Goal: Obtain resource: Obtain resource

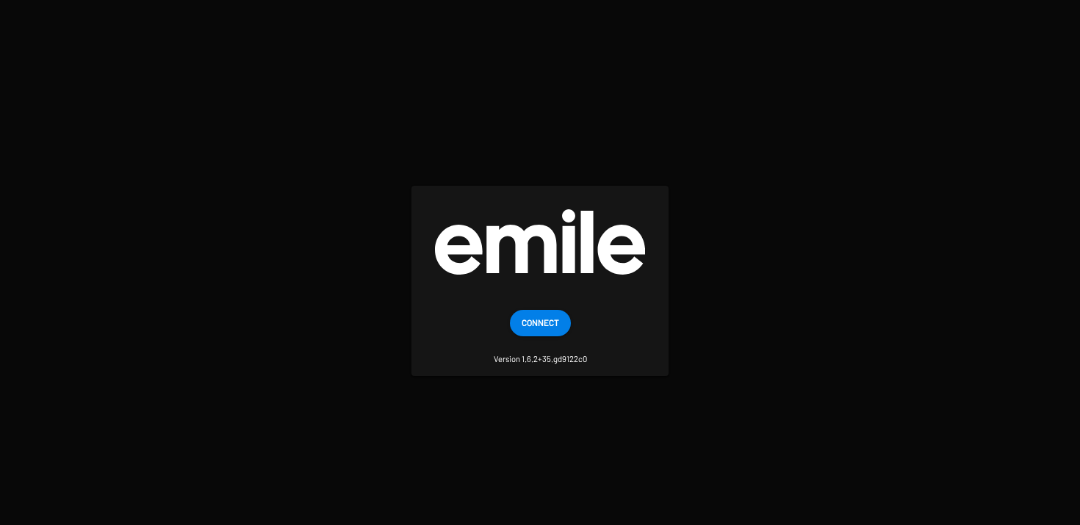
click at [560, 354] on small "Version 1.6.2+35.gd9122c0" at bounding box center [540, 351] width 93 height 29
click at [560, 327] on button "Connect" at bounding box center [540, 323] width 61 height 26
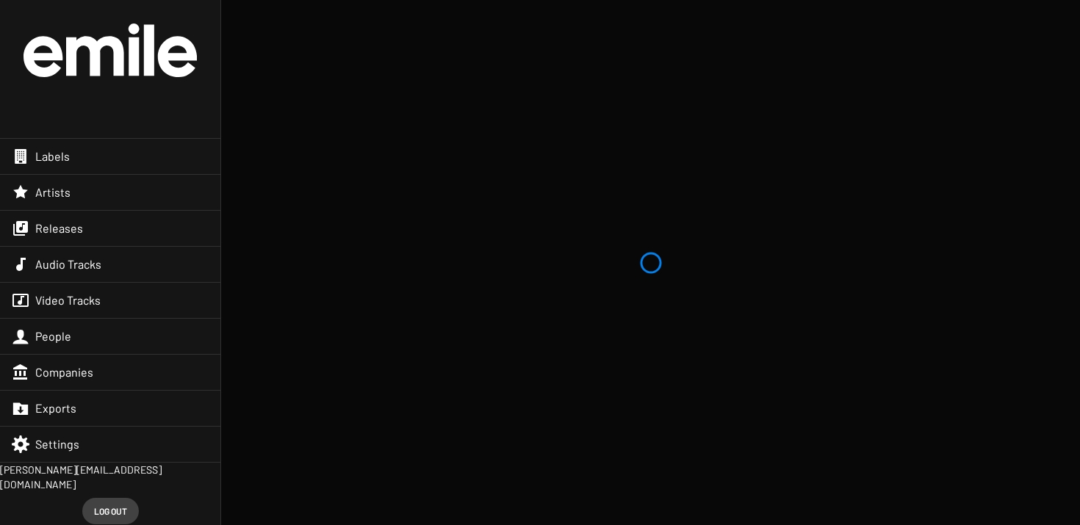
click at [102, 233] on div "Releases" at bounding box center [110, 228] width 220 height 35
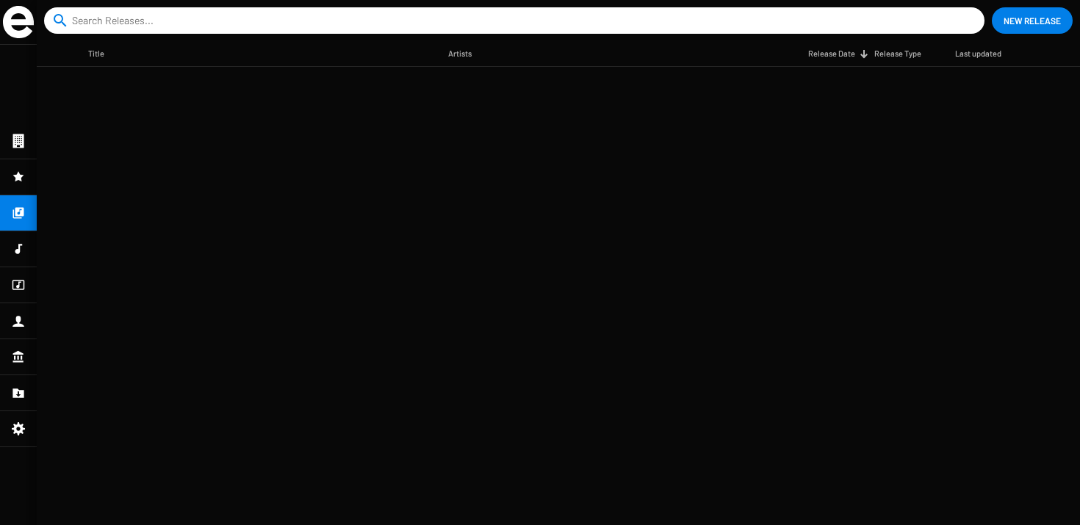
click at [15, 212] on mat-nav-list at bounding box center [18, 285] width 37 height 481
click at [19, 241] on icon at bounding box center [18, 249] width 13 height 18
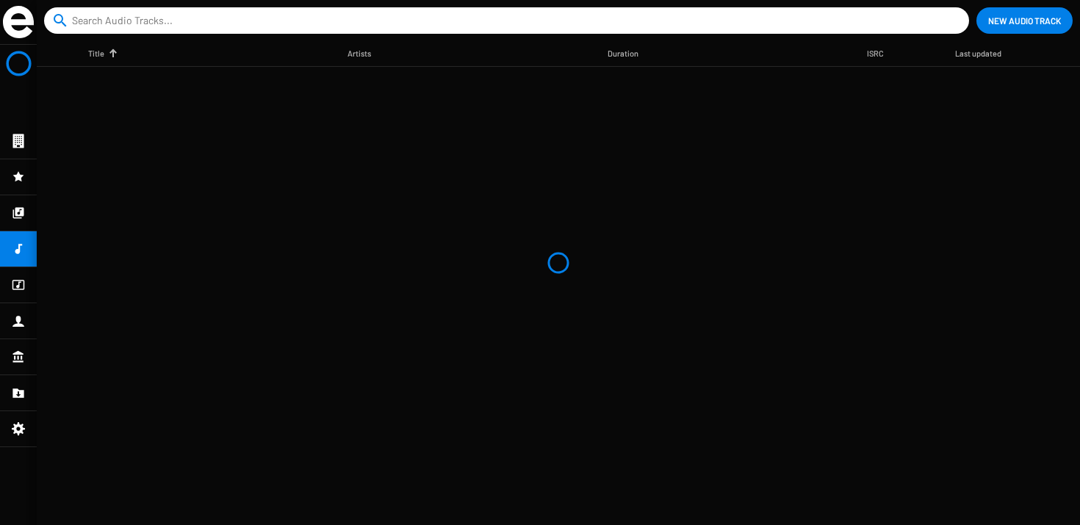
click at [19, 217] on icon at bounding box center [18, 212] width 11 height 11
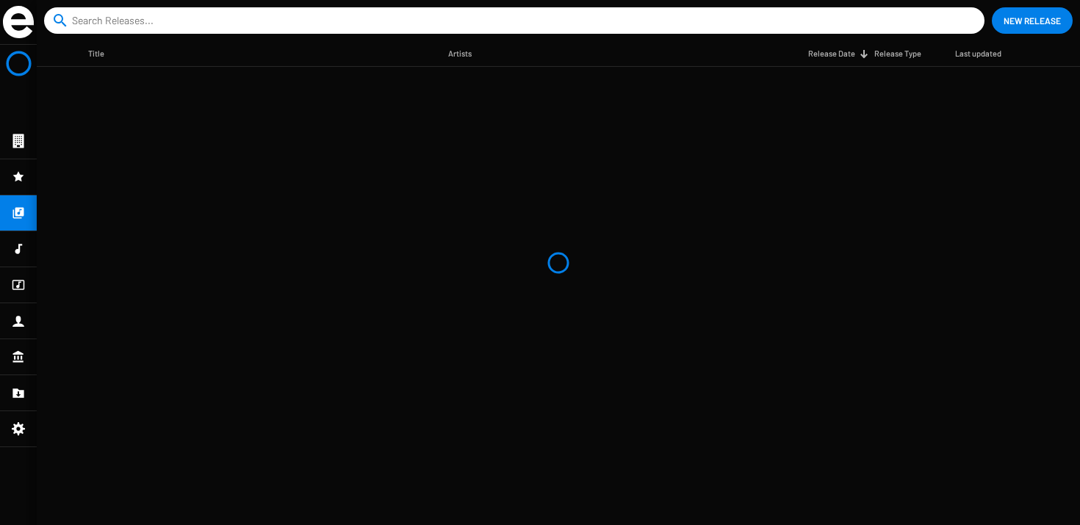
click at [296, 238] on mat-table "Title Artists Release Date Release Type Last updated" at bounding box center [558, 283] width 1043 height 484
click at [10, 214] on mat-nav-list at bounding box center [18, 285] width 37 height 481
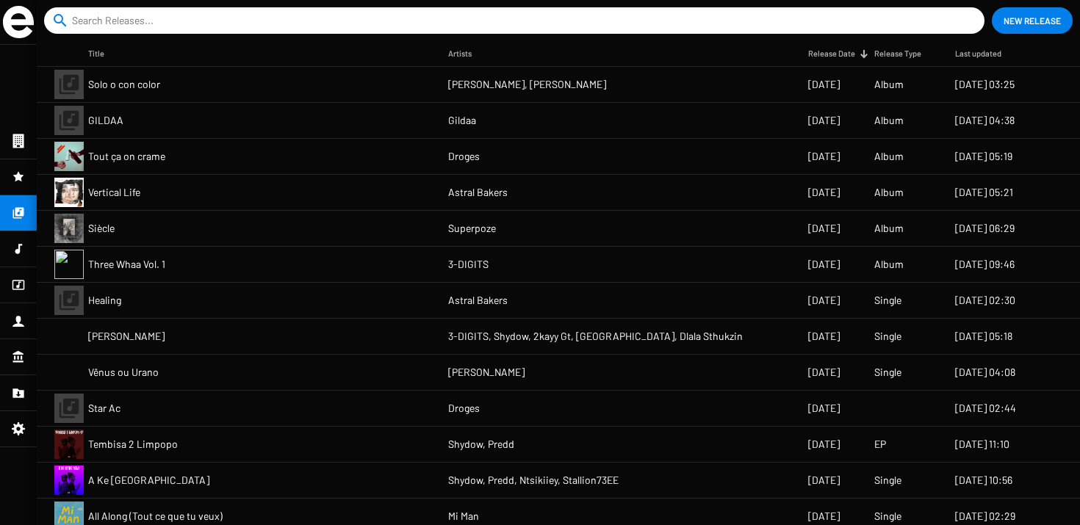
click at [132, 82] on span "Solo o con color" at bounding box center [124, 84] width 72 height 15
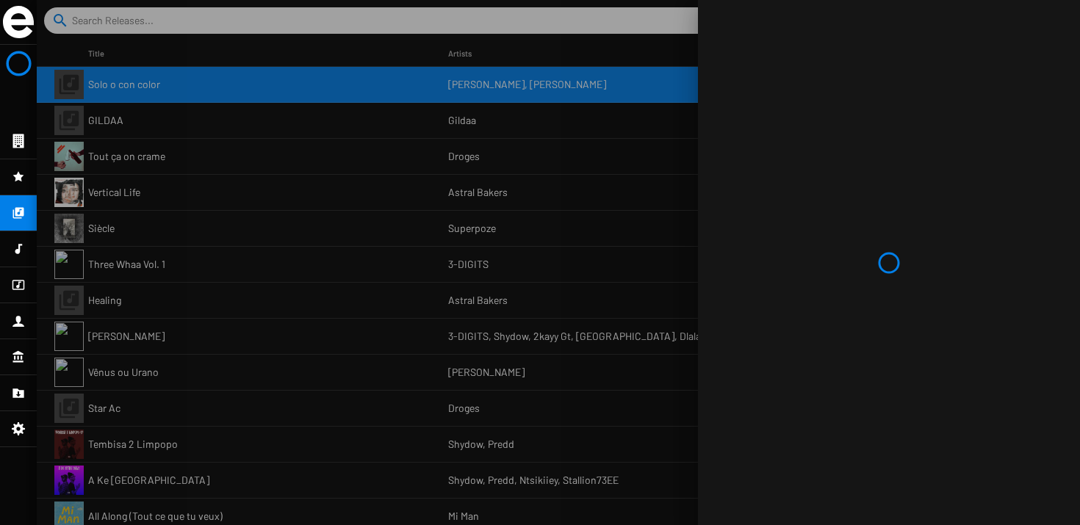
click at [866, 98] on div at bounding box center [889, 262] width 382 height 525
click at [860, 104] on div at bounding box center [889, 262] width 382 height 525
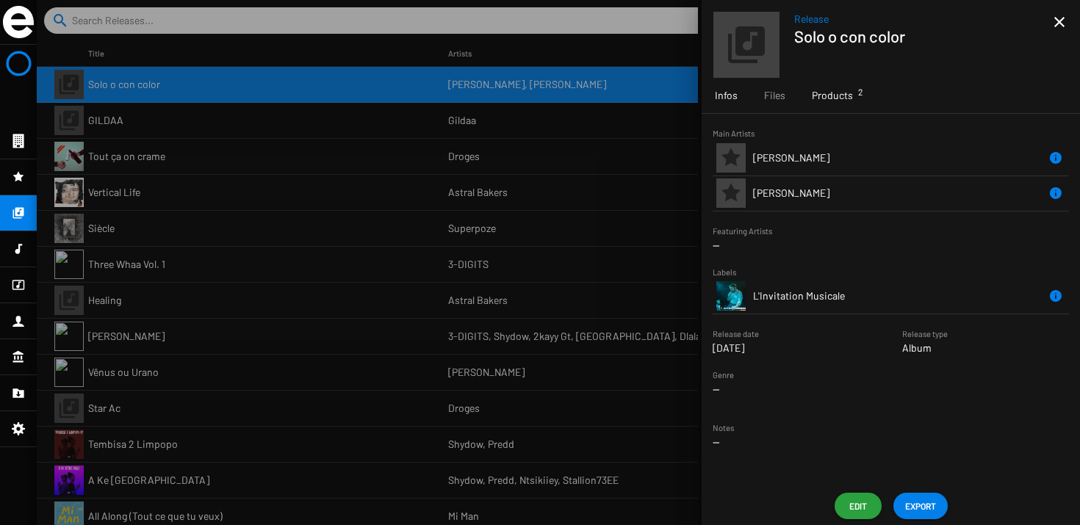
click at [829, 95] on span "Products 2" at bounding box center [832, 95] width 41 height 15
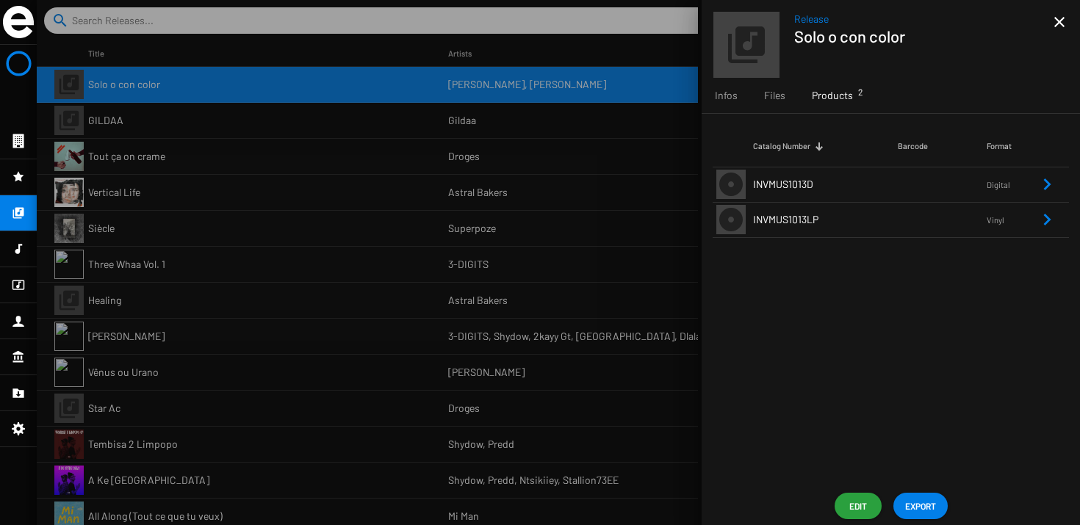
click at [805, 198] on td "INVMUS1013D" at bounding box center [825, 184] width 145 height 35
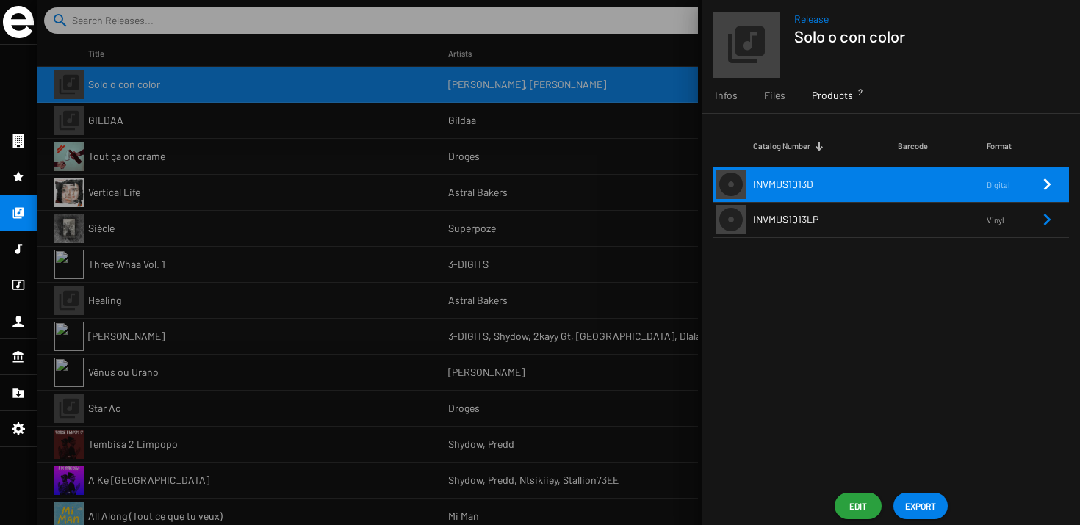
click at [772, 255] on div "Catalog Number Barcode Format INVMUS1013D Digital INVMUS1013LP Vinyl" at bounding box center [891, 300] width 378 height 373
click at [788, 184] on span "INVMUS1013D" at bounding box center [783, 184] width 60 height 12
click at [786, 223] on span "INVMUS1013LP" at bounding box center [785, 219] width 65 height 12
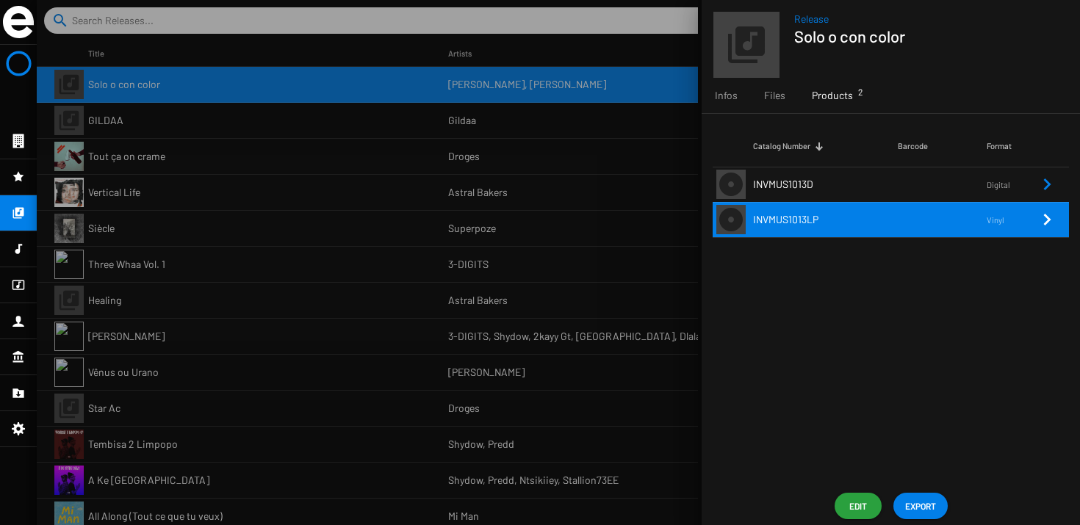
click at [787, 370] on div "Catalog Number Barcode Format INVMUS1013D Digital INVMUS1013LP Vinyl" at bounding box center [891, 300] width 378 height 373
click at [489, 125] on div at bounding box center [558, 262] width 1043 height 525
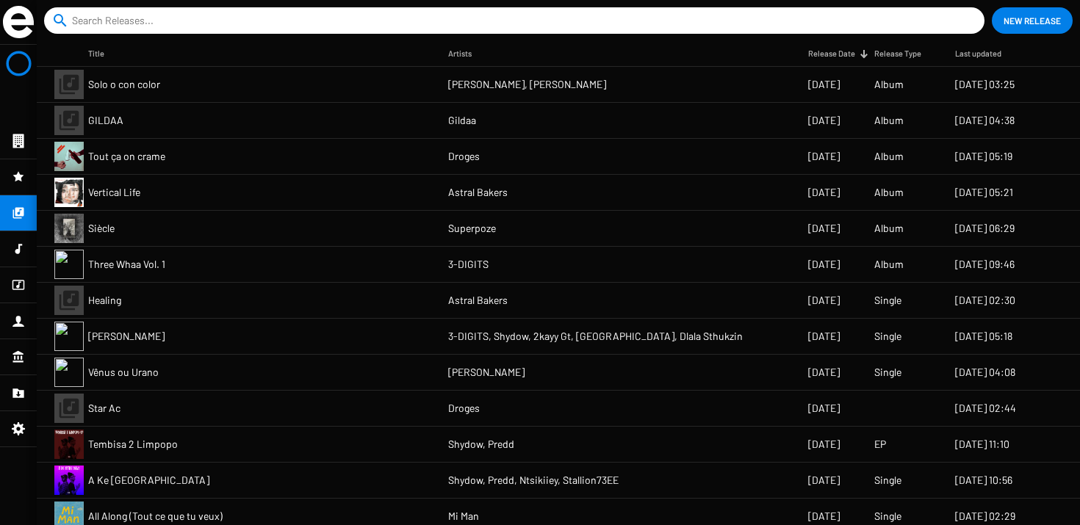
click at [160, 88] on mat-cell "Solo o con color" at bounding box center [268, 84] width 360 height 35
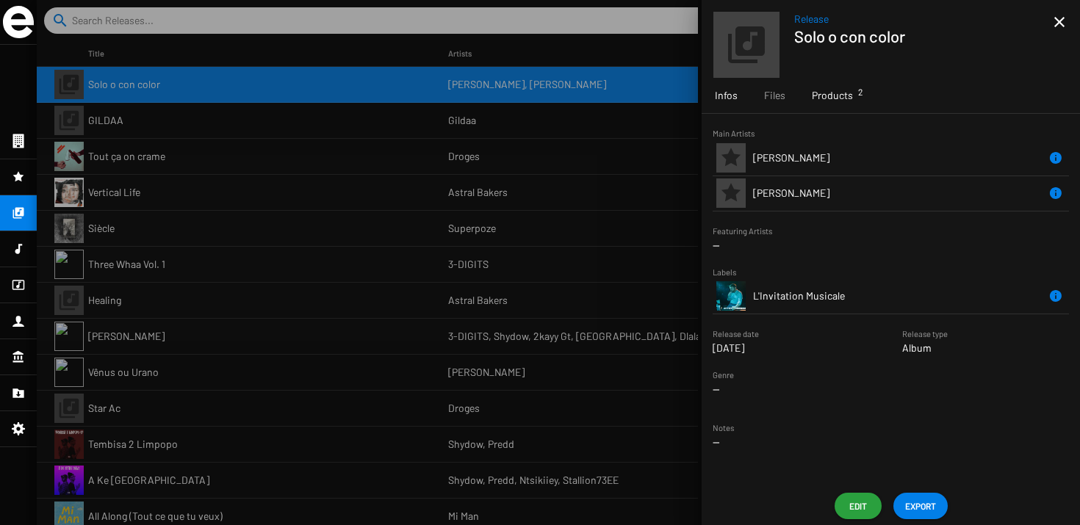
click at [820, 101] on span "Products 2" at bounding box center [832, 95] width 41 height 15
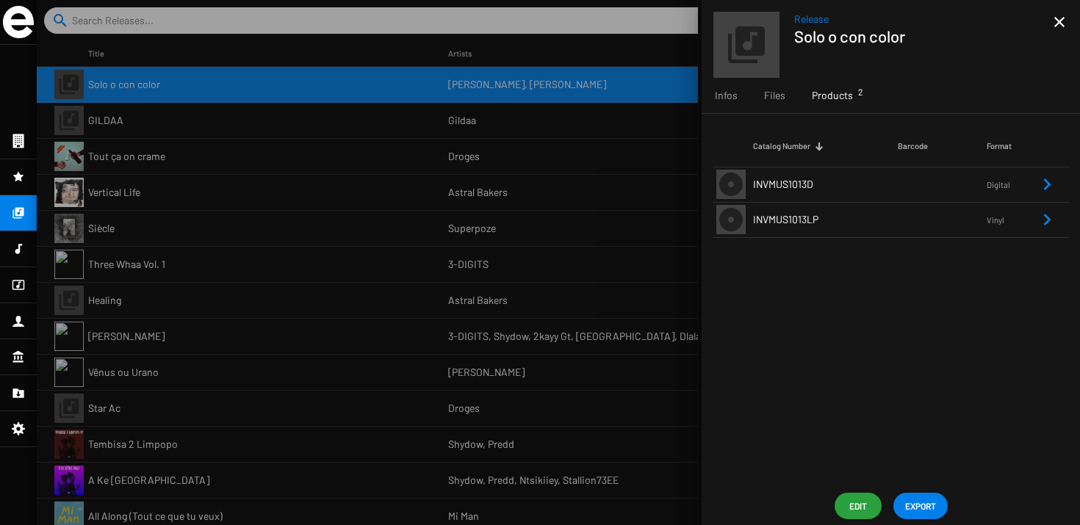
click at [802, 176] on td "INVMUS1013D" at bounding box center [825, 184] width 145 height 35
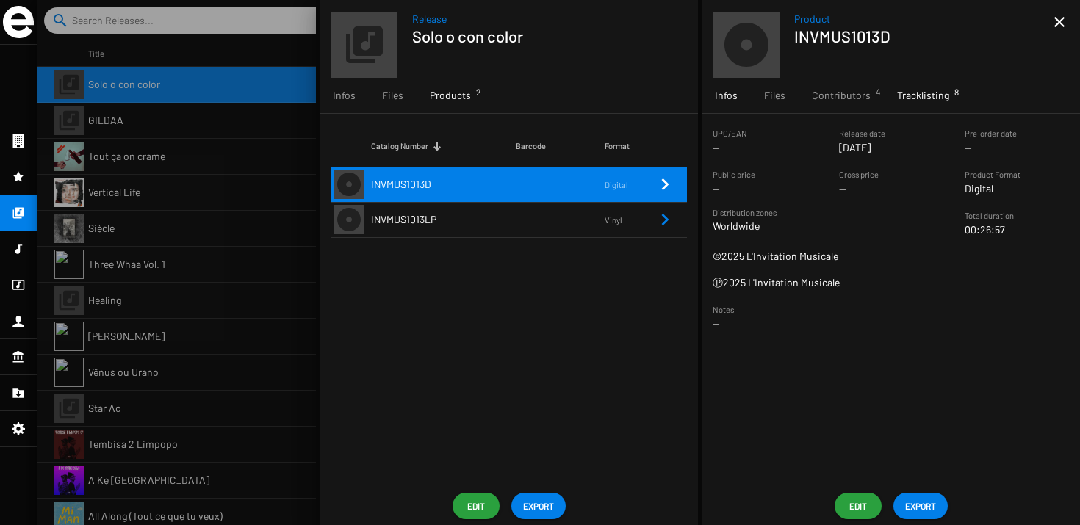
click at [937, 87] on div "Tracklisting 8" at bounding box center [923, 95] width 79 height 35
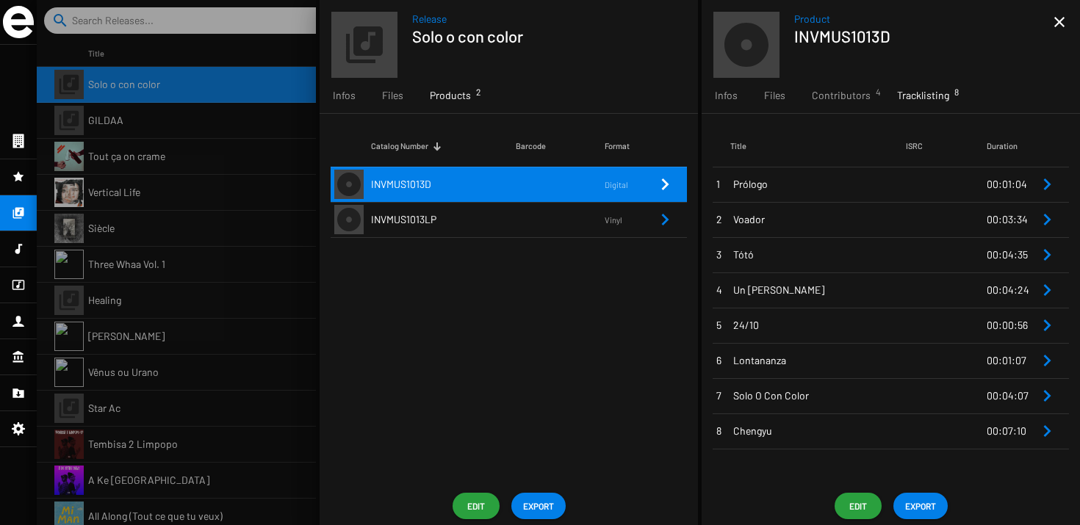
click at [844, 187] on span "Prólogo" at bounding box center [819, 184] width 173 height 15
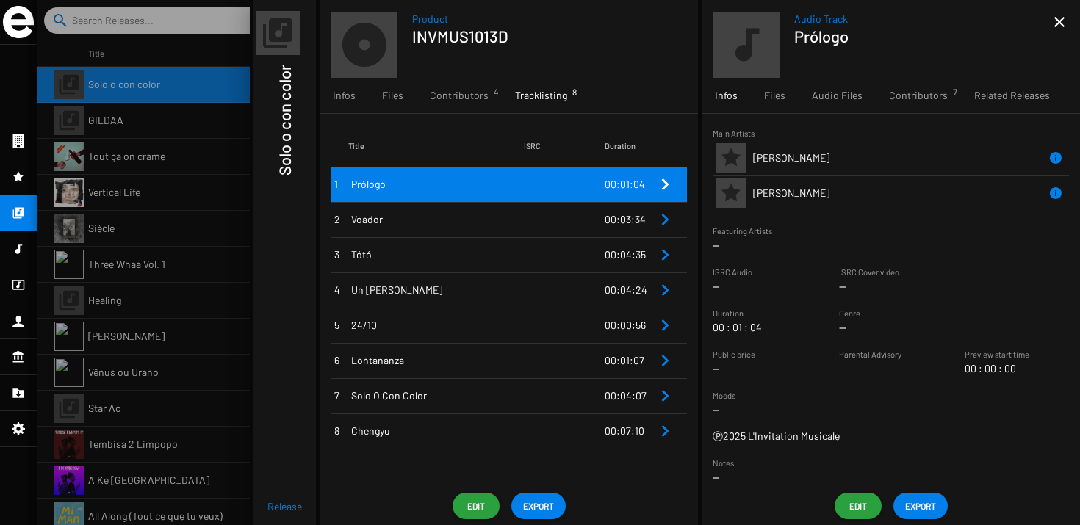
click at [205, 271] on div at bounding box center [558, 262] width 1043 height 525
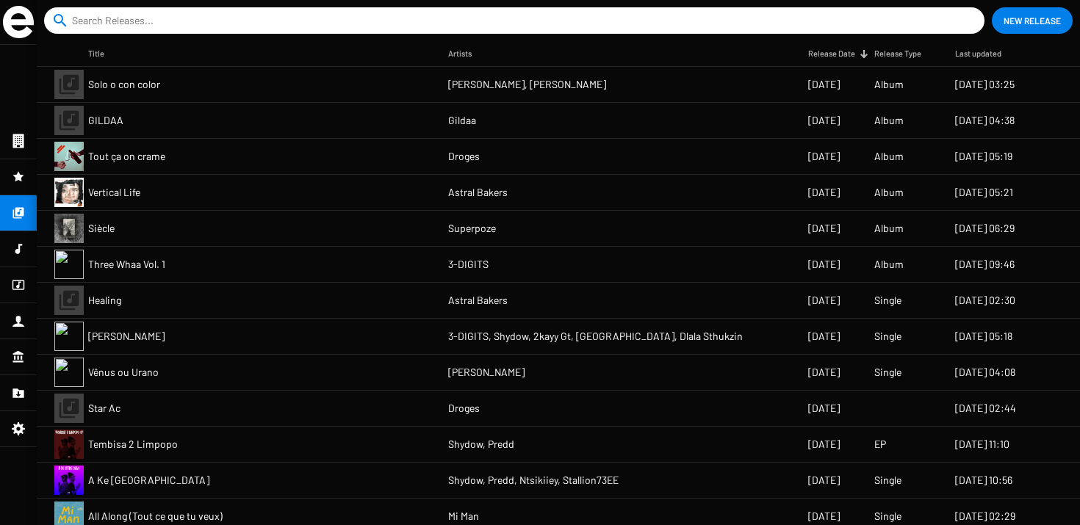
click at [305, 110] on mat-cell "GILDAA" at bounding box center [268, 120] width 360 height 35
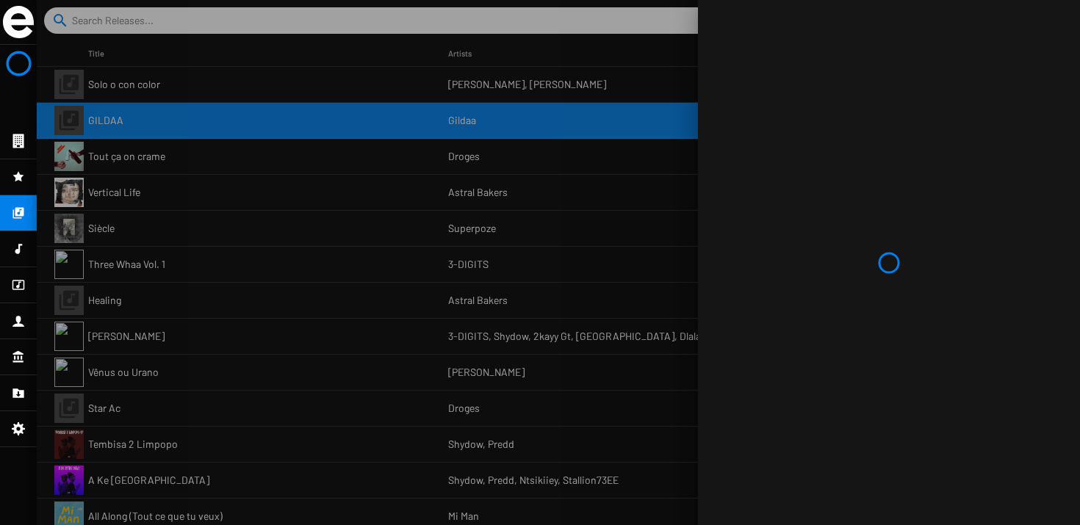
click at [301, 104] on div at bounding box center [558, 262] width 1043 height 525
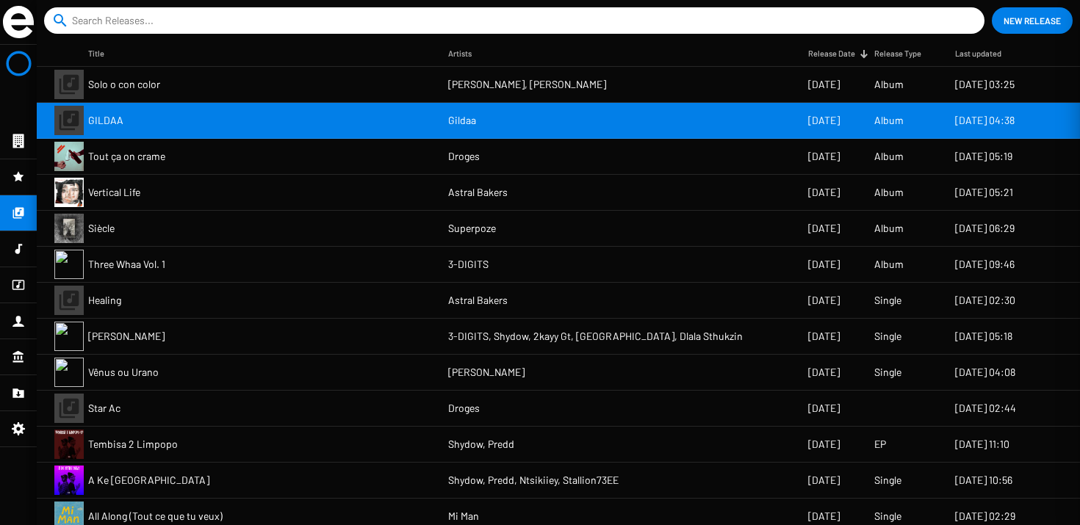
click at [287, 90] on mat-cell "Solo o con color" at bounding box center [268, 84] width 360 height 35
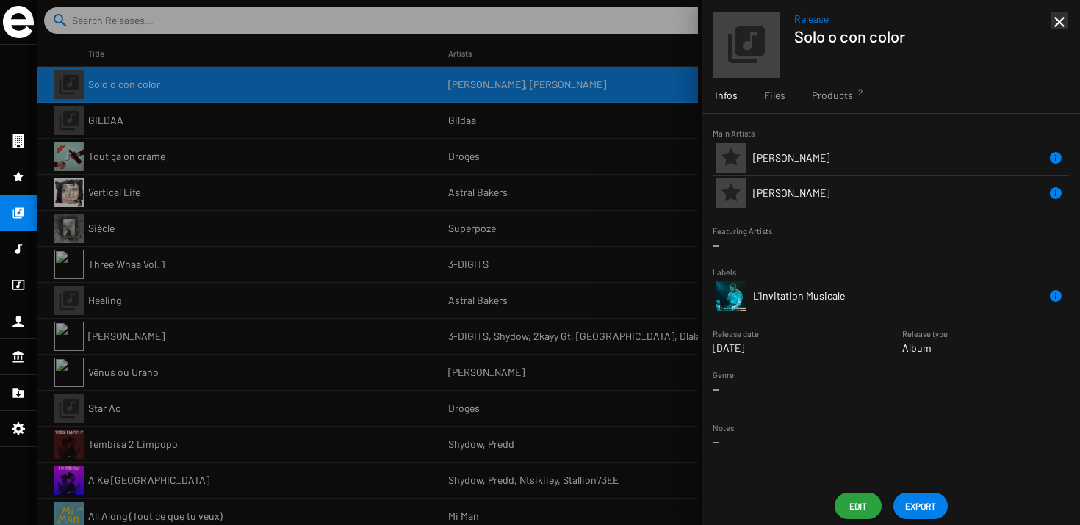
click at [871, 128] on div "Main Artists Pedro Barrios Barbara Piperno" at bounding box center [891, 169] width 356 height 86
click at [859, 107] on div "Products 2" at bounding box center [833, 95] width 68 height 35
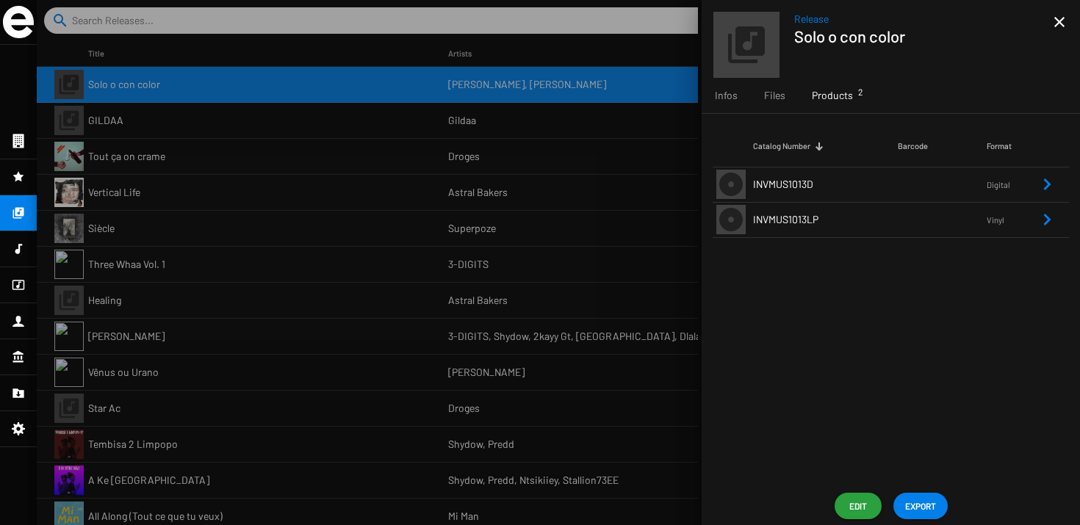
click at [824, 206] on td "INVMUS1013LP" at bounding box center [825, 219] width 145 height 35
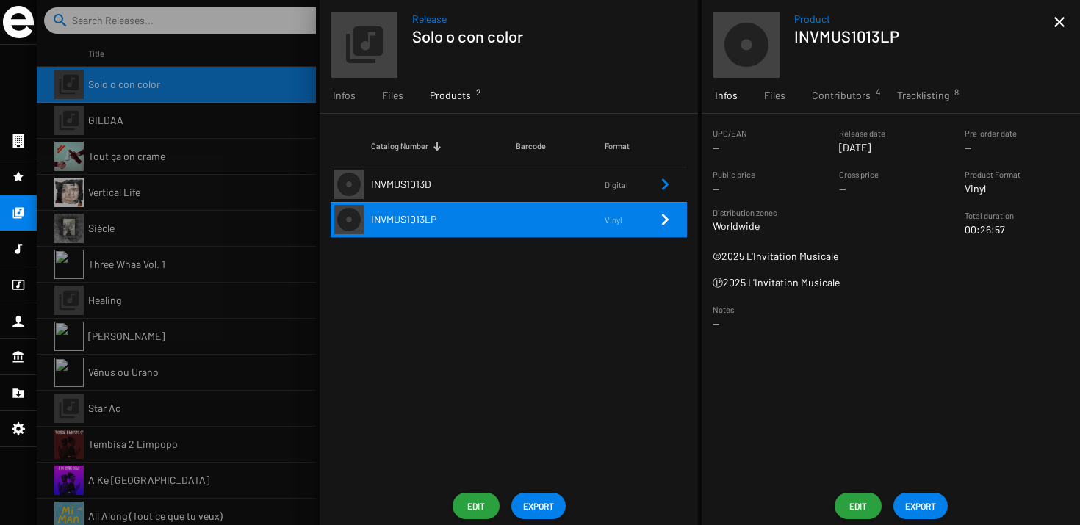
click at [642, 190] on small "Digital" at bounding box center [630, 184] width 51 height 13
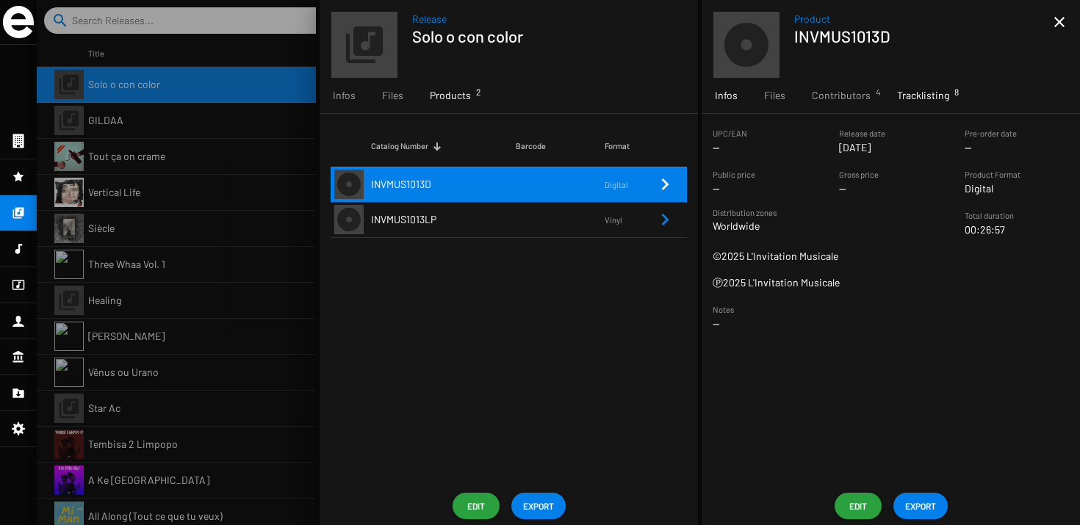
click at [902, 87] on div "Tracklisting 8" at bounding box center [923, 95] width 79 height 35
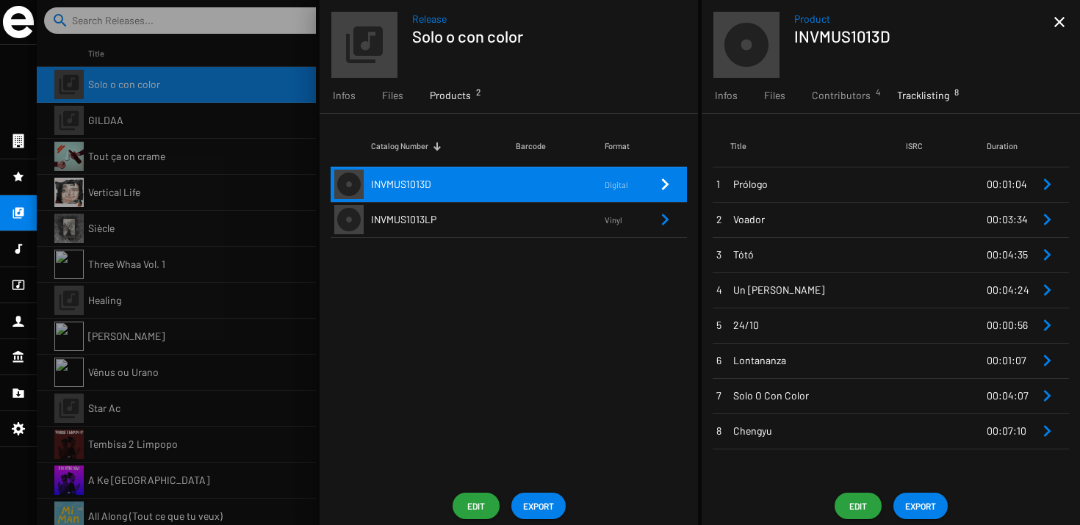
click at [816, 191] on span "Prólogo" at bounding box center [819, 184] width 173 height 15
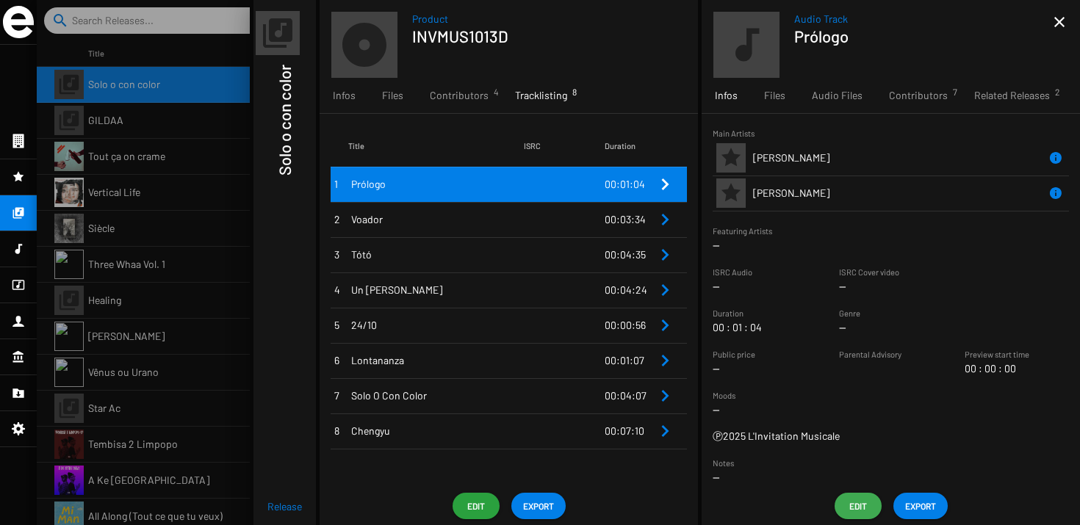
click at [854, 497] on span "Edit" at bounding box center [858, 506] width 24 height 26
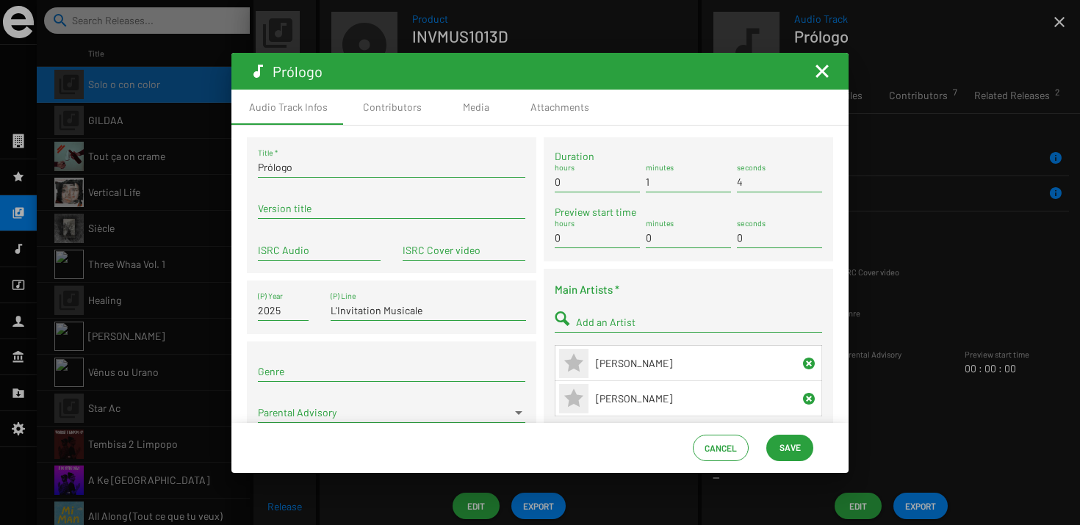
click at [341, 262] on div "ISRC Audio" at bounding box center [319, 253] width 123 height 42
click at [337, 255] on input "ISRC Audio" at bounding box center [319, 251] width 123 height 12
paste input "FR-9W1-25-42894"
click at [312, 251] on input "FR-9W1-25-42894" at bounding box center [319, 251] width 123 height 12
click at [287, 255] on input "FR9W12542894" at bounding box center [319, 251] width 123 height 12
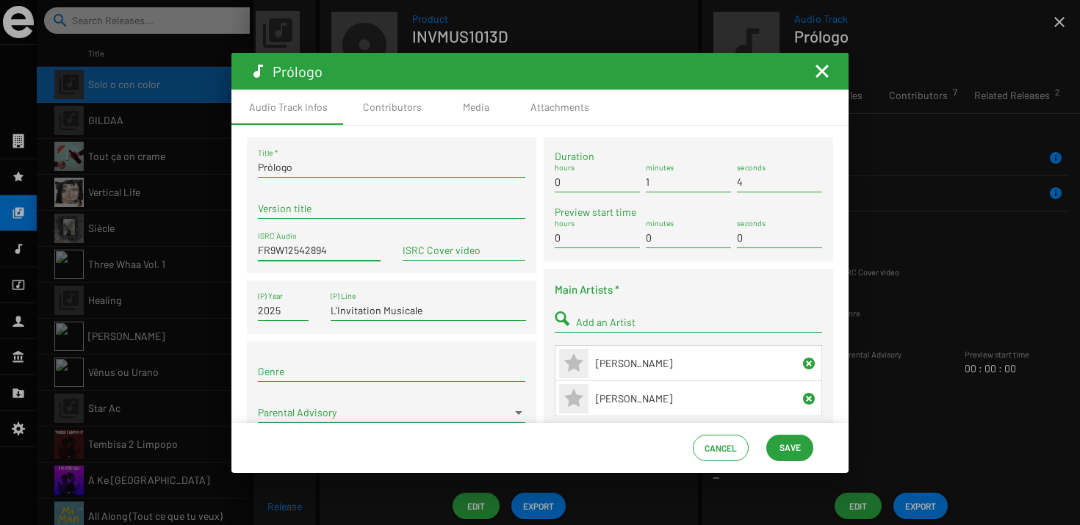
click at [287, 255] on input "FR9W12542894" at bounding box center [319, 251] width 123 height 12
type input "FR9W12542894"
click at [342, 276] on div "Prólogo Title * Version title FR9W12542894 ISRC Audio ISRC Cover video 2025 (P)…" at bounding box center [391, 351] width 297 height 428
click at [775, 441] on button "Save" at bounding box center [789, 448] width 47 height 26
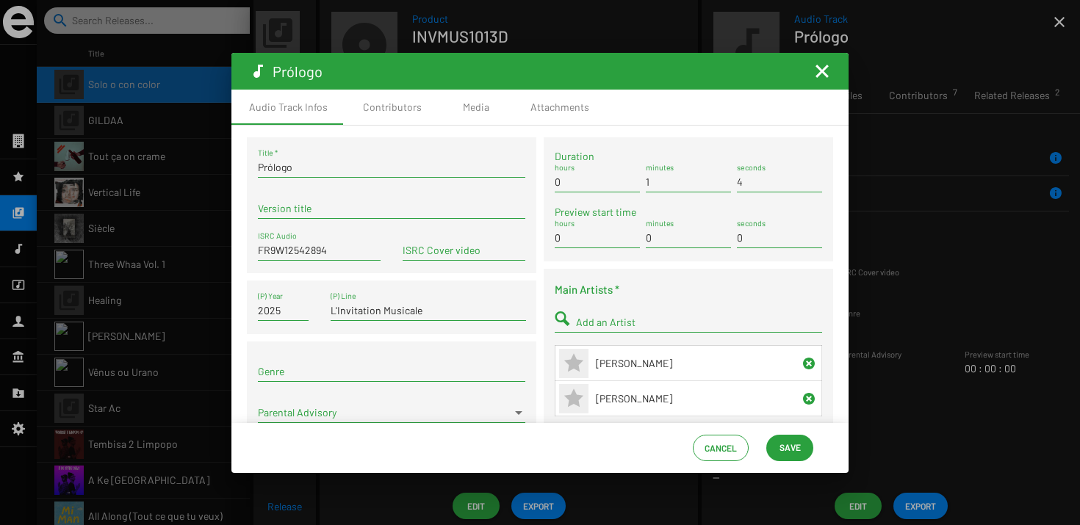
click at [824, 72] on mat-icon "Fermer la fenêtre" at bounding box center [822, 71] width 18 height 18
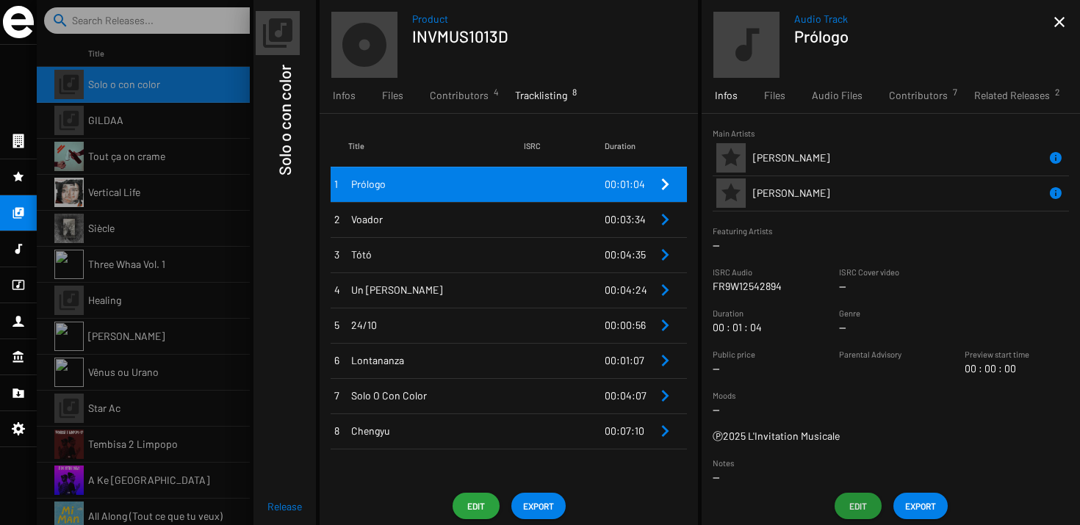
click at [595, 204] on td at bounding box center [564, 219] width 81 height 35
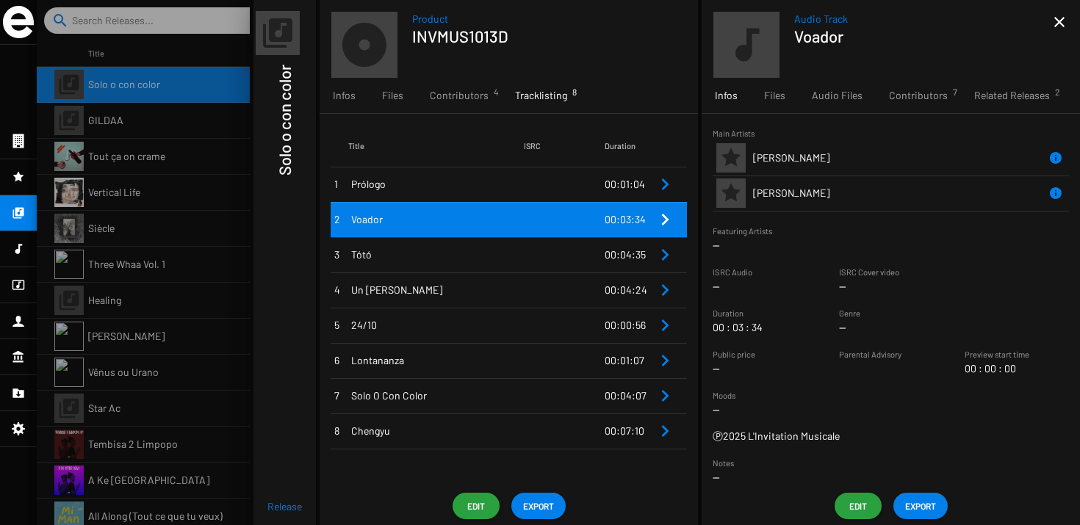
click at [864, 501] on span "Edit" at bounding box center [858, 506] width 24 height 26
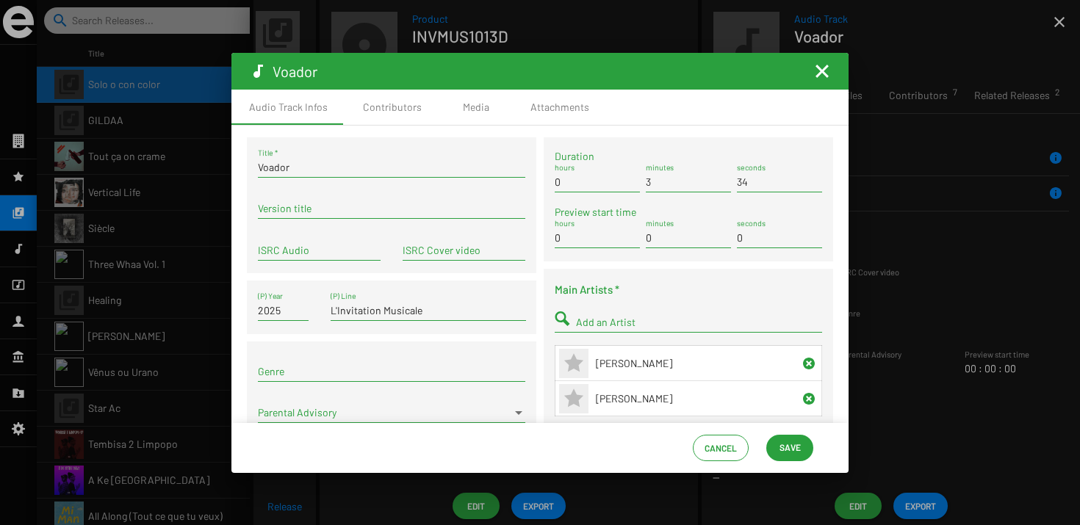
click at [381, 216] on div "Version title" at bounding box center [391, 204] width 267 height 29
click at [357, 251] on input "ISRC Audio" at bounding box center [319, 251] width 123 height 12
paste input "FR9W12542894"
type input "FR9W12542895"
click at [793, 444] on span "Save" at bounding box center [790, 447] width 21 height 26
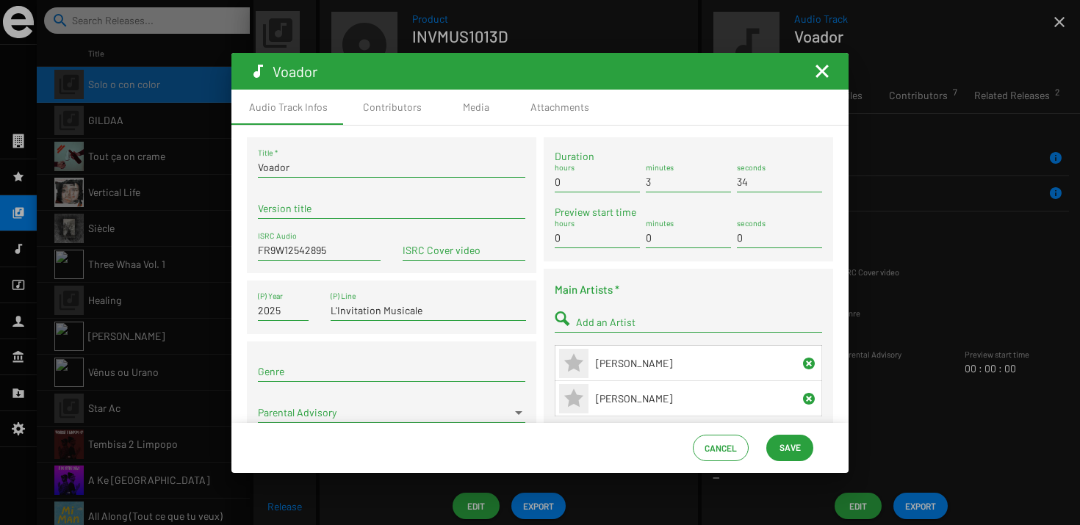
click at [776, 437] on button "Save" at bounding box center [789, 448] width 47 height 26
click at [817, 81] on mat-toolbar "Voador" at bounding box center [539, 71] width 617 height 37
click at [821, 70] on mat-icon "Fermer la fenêtre" at bounding box center [822, 71] width 18 height 18
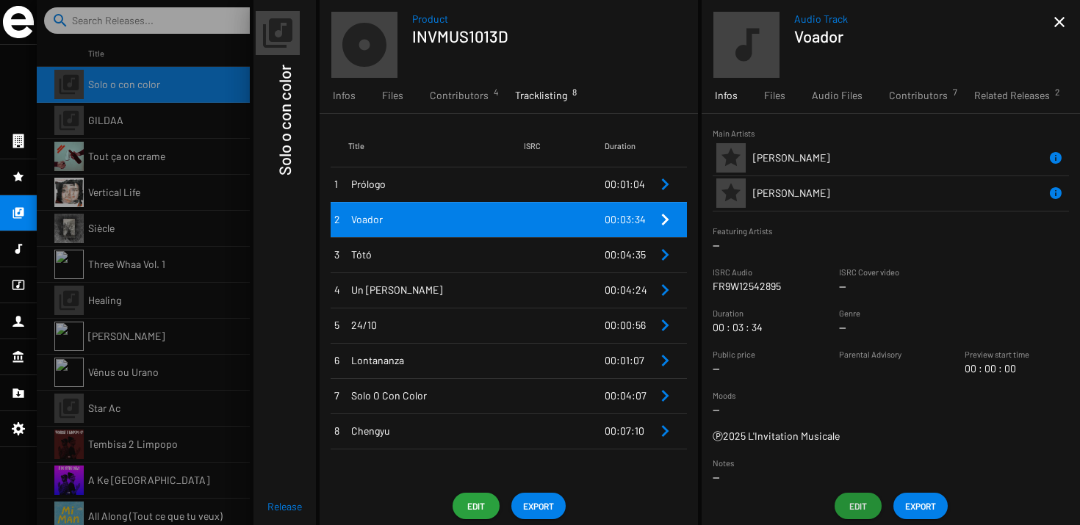
click at [517, 256] on span "Tótó" at bounding box center [437, 255] width 173 height 15
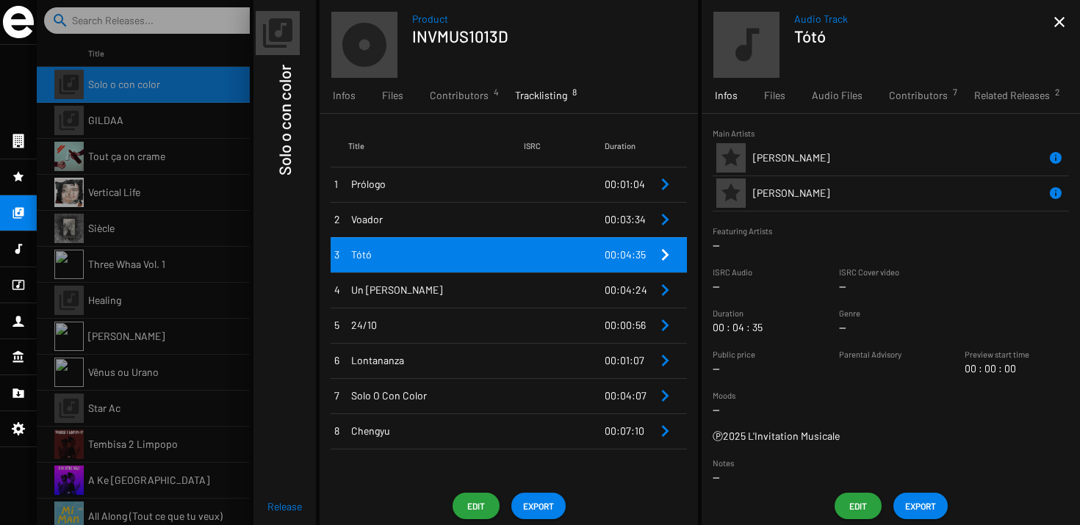
click at [772, 463] on div "Notes --" at bounding box center [891, 470] width 356 height 29
click at [834, 495] on div "Edit" at bounding box center [858, 506] width 59 height 26
click at [847, 500] on span "Edit" at bounding box center [858, 506] width 24 height 26
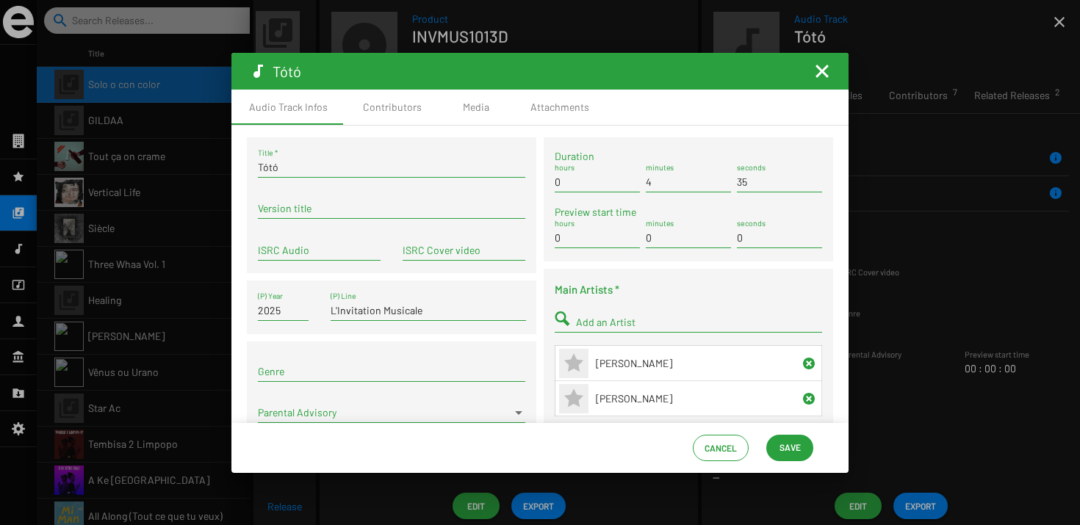
click at [356, 252] on input "ISRC Audio" at bounding box center [319, 251] width 123 height 12
paste input "FR9W12542894"
type input "FR9W12542896"
click at [788, 431] on div "Cancel Save" at bounding box center [539, 448] width 617 height 50
click at [785, 442] on span "Save" at bounding box center [790, 447] width 21 height 26
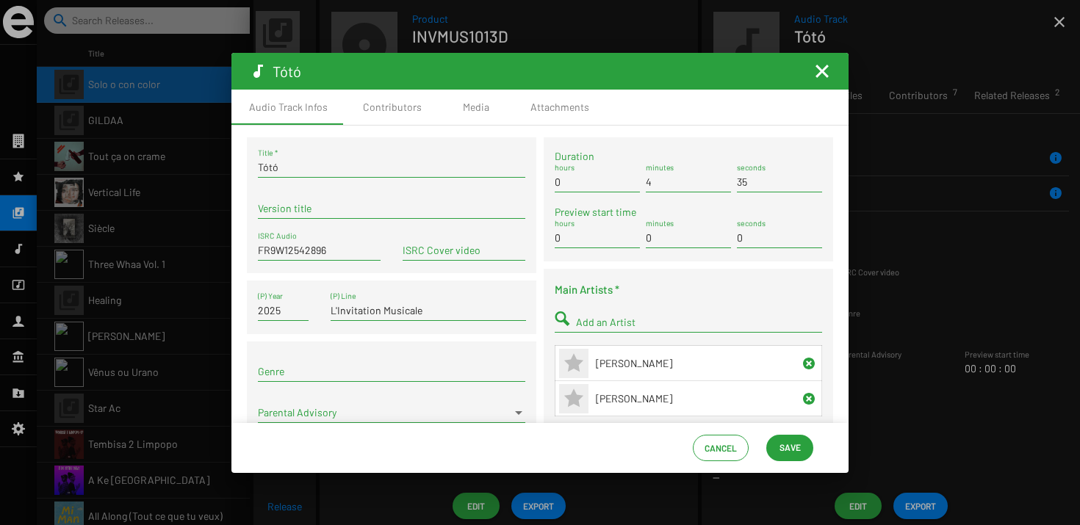
click at [778, 441] on span "Save" at bounding box center [790, 447] width 24 height 26
click at [821, 69] on mat-icon "Fermer la fenêtre" at bounding box center [822, 71] width 18 height 18
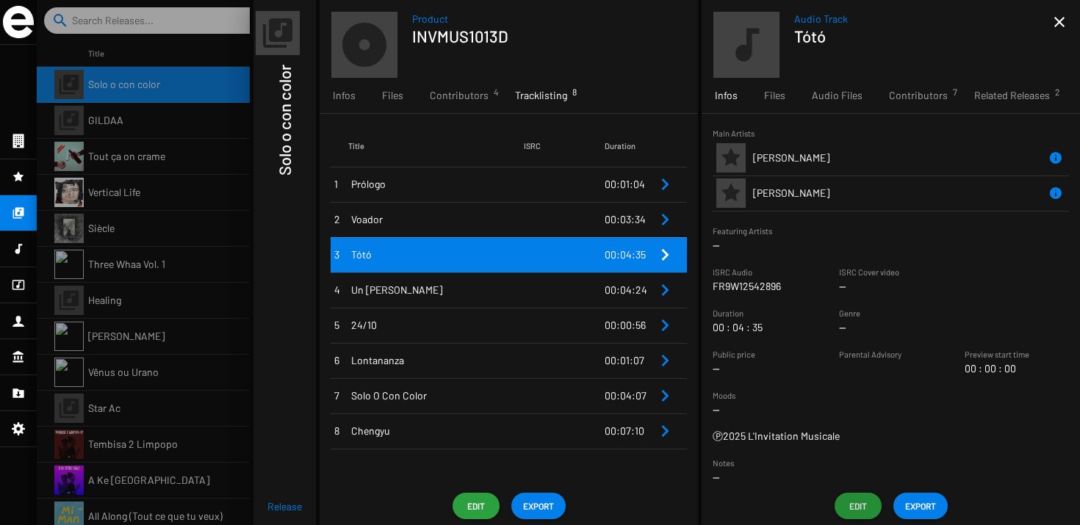
click at [450, 275] on td "Un Cruce" at bounding box center [436, 290] width 176 height 35
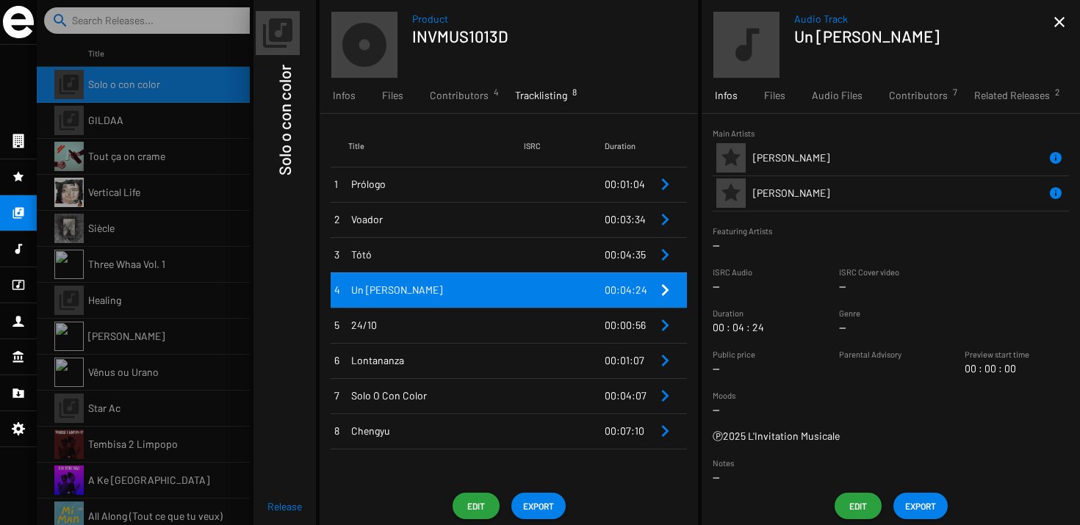
click at [856, 502] on span "Edit" at bounding box center [858, 506] width 24 height 26
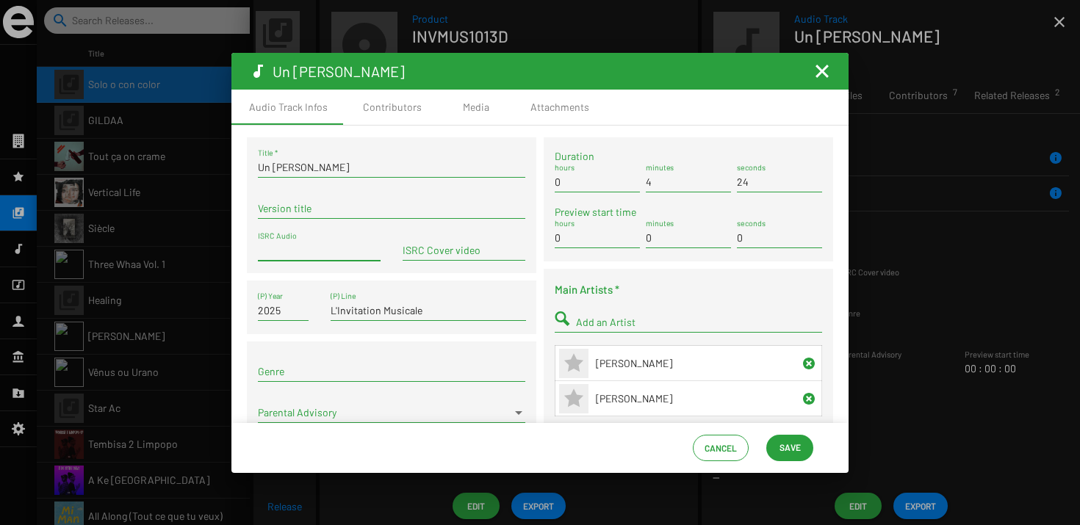
click at [349, 256] on input "ISRC Audio" at bounding box center [319, 251] width 123 height 12
paste input "FR9W12542894"
type input "FR9W12542897"
click at [777, 441] on button "Save" at bounding box center [789, 448] width 47 height 26
click at [796, 435] on span "Save" at bounding box center [790, 447] width 21 height 26
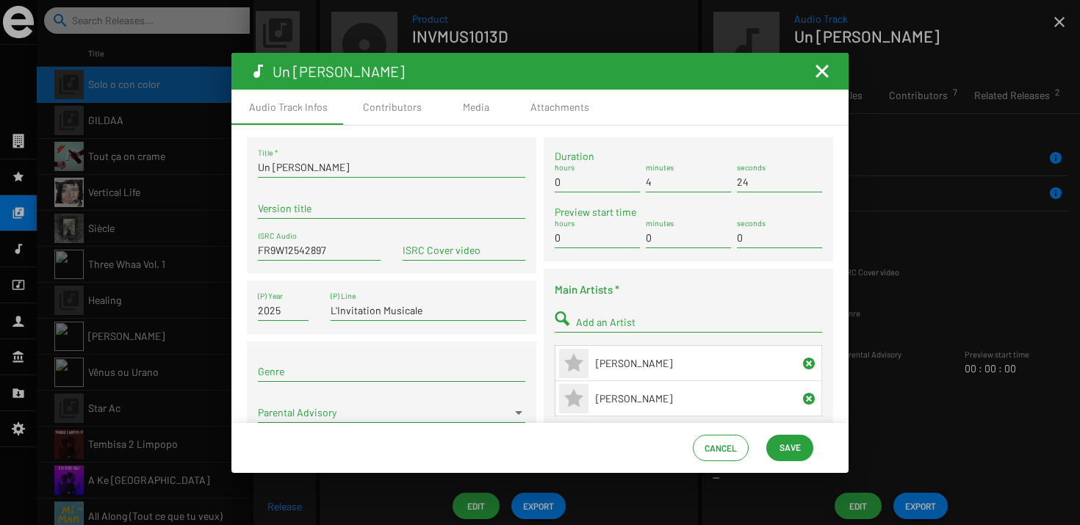
click at [822, 79] on mat-icon "Fermer la fenêtre" at bounding box center [822, 71] width 18 height 18
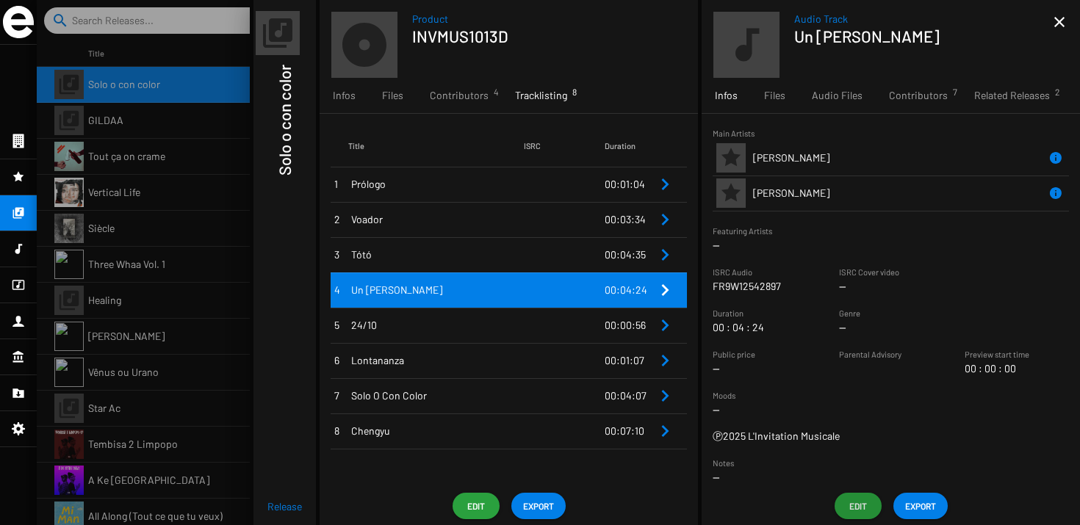
click at [513, 308] on td "24/10" at bounding box center [436, 325] width 176 height 35
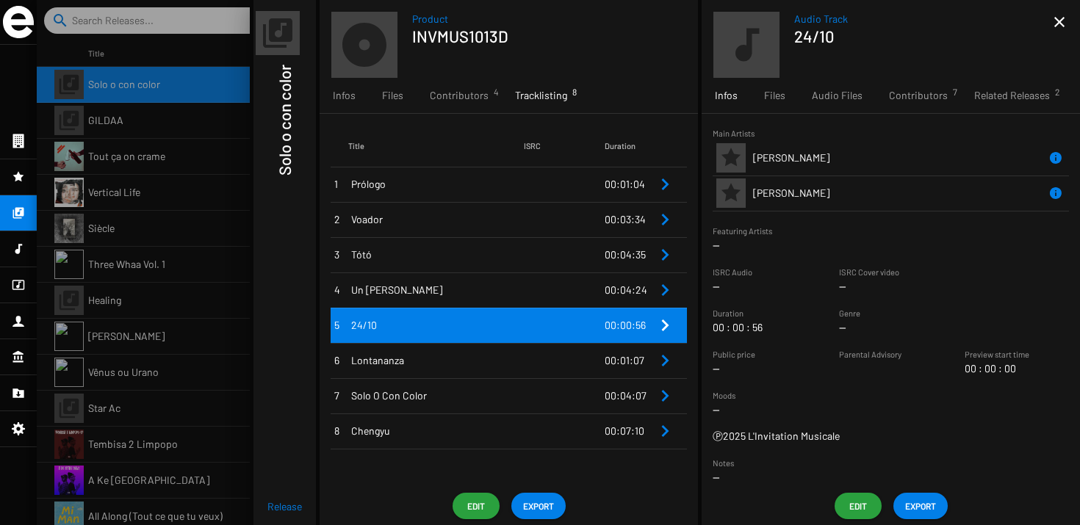
click at [851, 497] on span "Edit" at bounding box center [858, 506] width 24 height 26
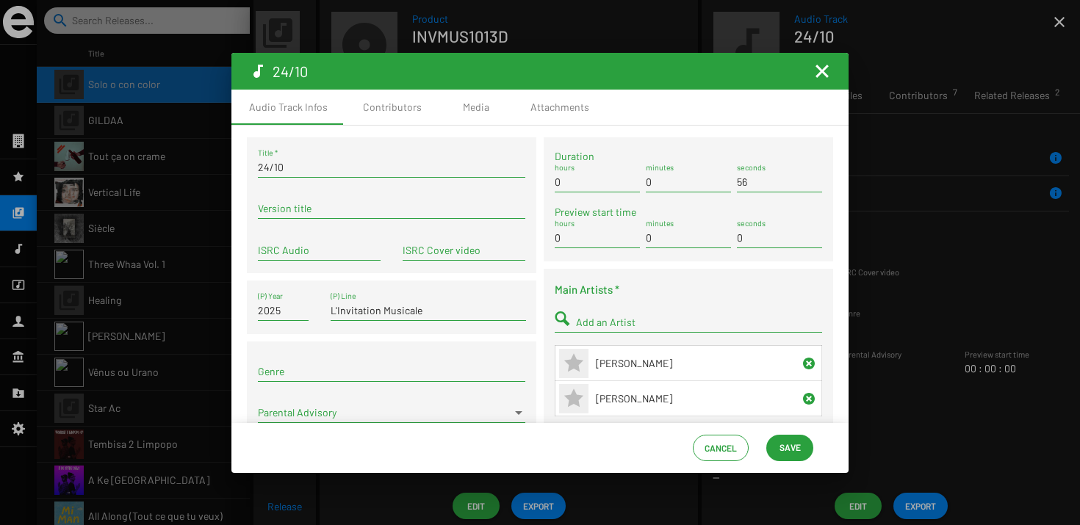
click at [327, 245] on input "ISRC Audio" at bounding box center [319, 251] width 123 height 12
paste input "FR9W12542894"
type input "FR9W12542898"
click at [805, 436] on button "Save" at bounding box center [789, 448] width 47 height 26
click at [786, 450] on span "Save" at bounding box center [790, 447] width 21 height 26
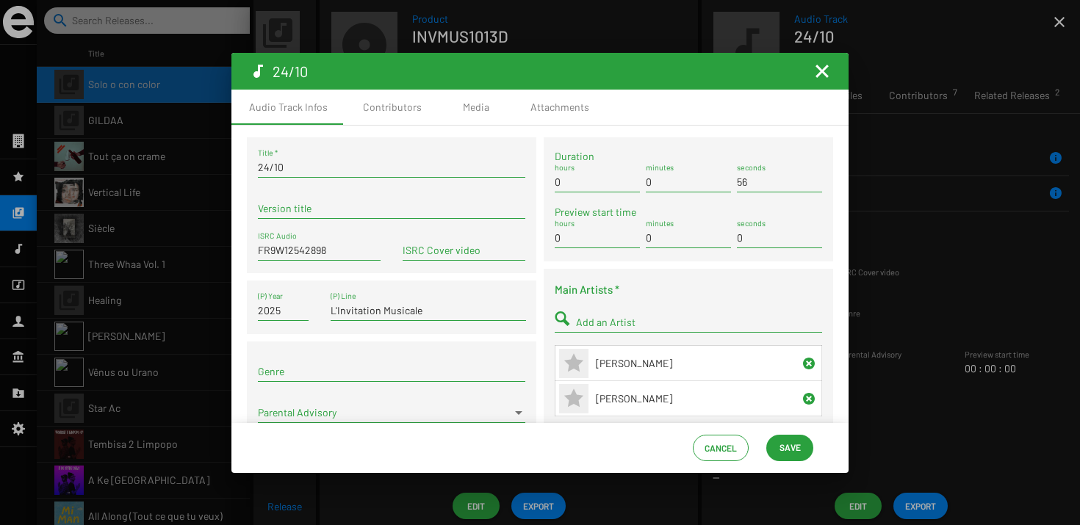
click at [824, 71] on mat-icon "Fermer la fenêtre" at bounding box center [822, 71] width 18 height 18
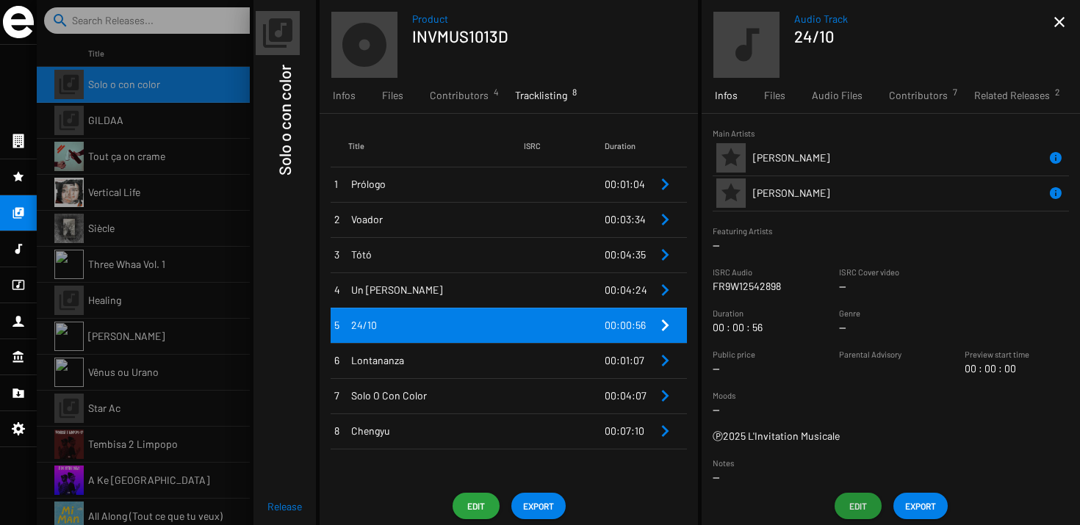
click at [575, 294] on td at bounding box center [564, 290] width 81 height 35
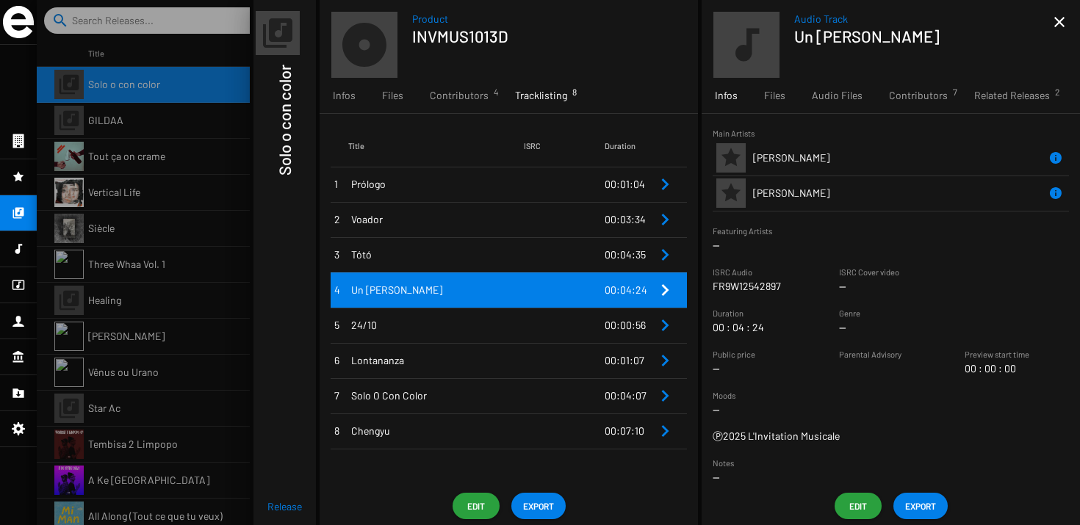
click at [571, 332] on td at bounding box center [564, 325] width 81 height 35
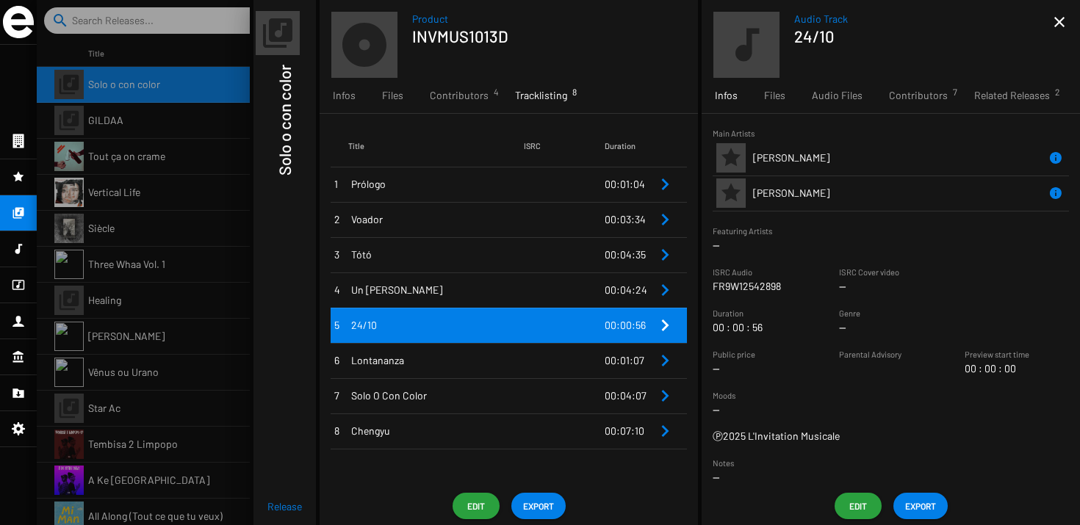
click at [558, 381] on td at bounding box center [564, 395] width 81 height 35
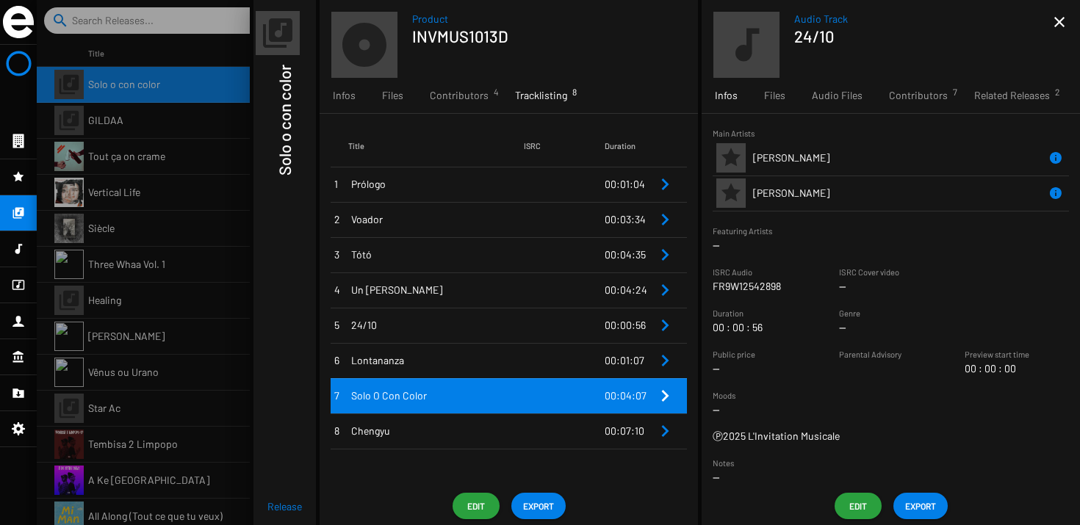
click at [547, 364] on td at bounding box center [564, 360] width 81 height 35
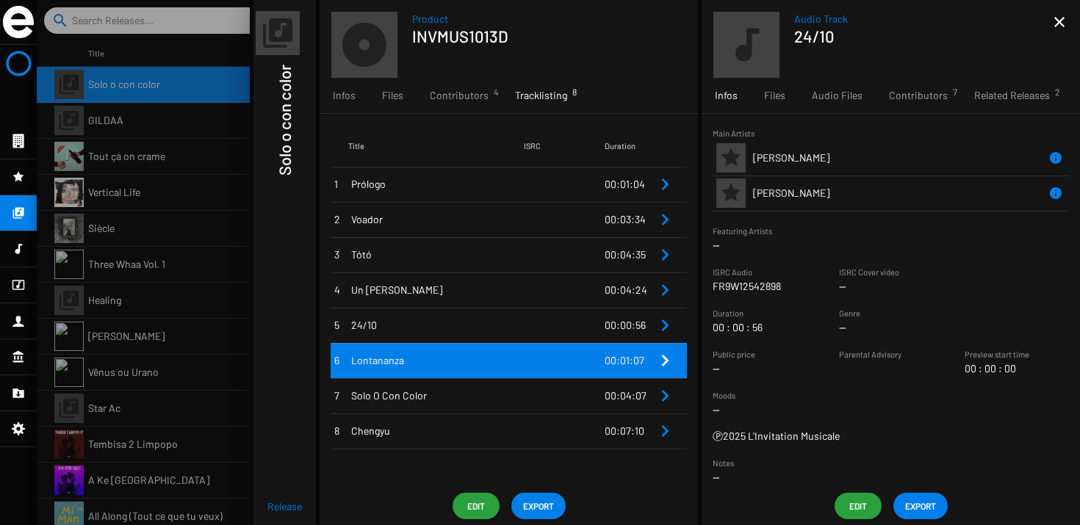
click at [504, 350] on td "Lontananza" at bounding box center [436, 360] width 176 height 35
click at [871, 508] on button "Edit" at bounding box center [858, 506] width 47 height 26
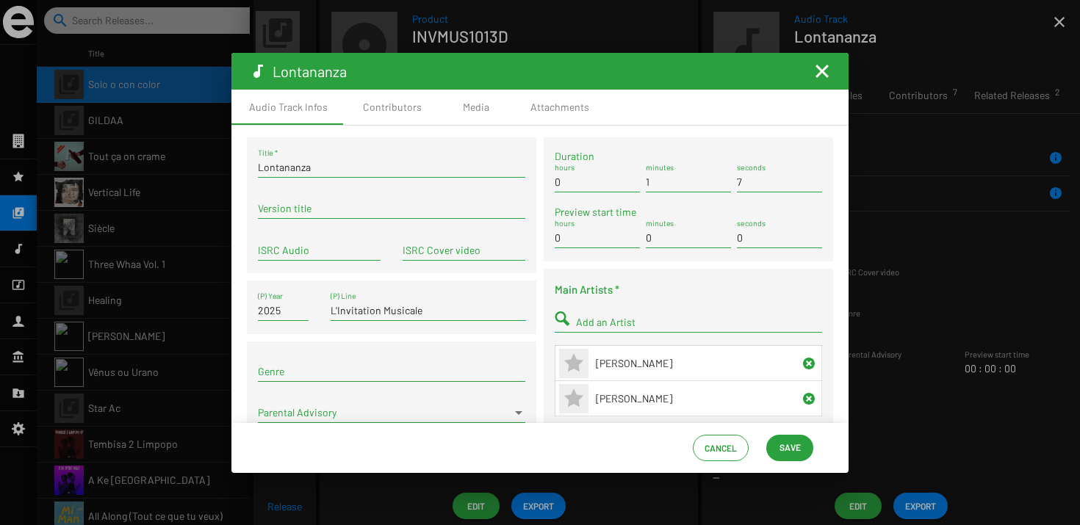
click at [319, 243] on div "ISRC Audio" at bounding box center [319, 246] width 123 height 29
paste input "FR9W12542894"
type input "FR9W12542899"
click at [783, 439] on span "Save" at bounding box center [790, 447] width 21 height 26
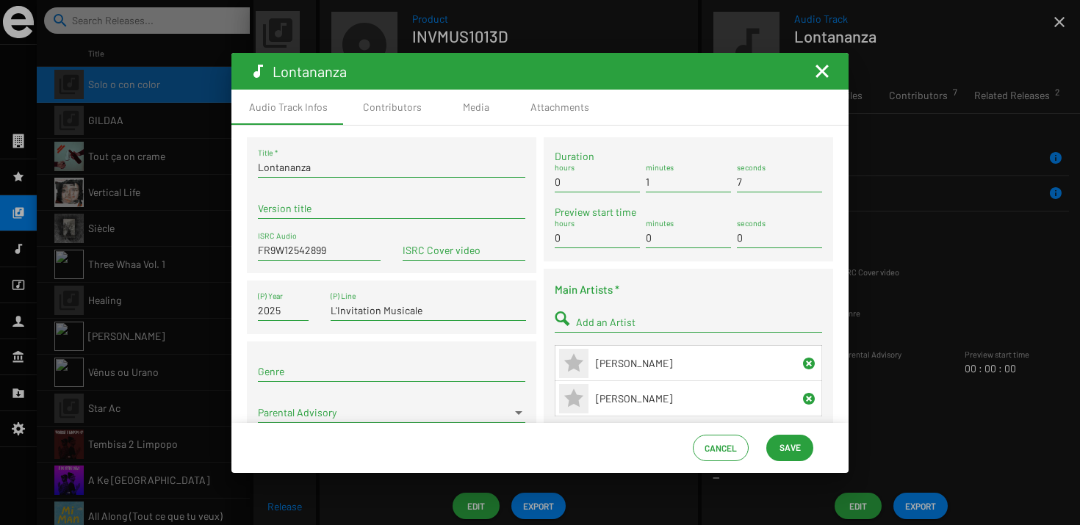
click at [813, 74] on mat-icon "Fermer la fenêtre" at bounding box center [822, 71] width 18 height 18
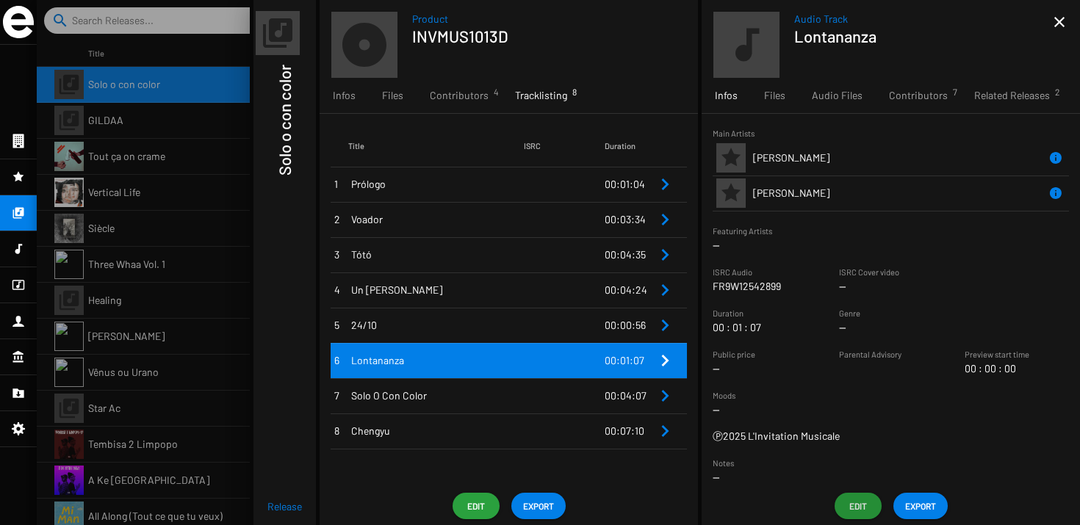
click at [536, 388] on td at bounding box center [564, 395] width 81 height 35
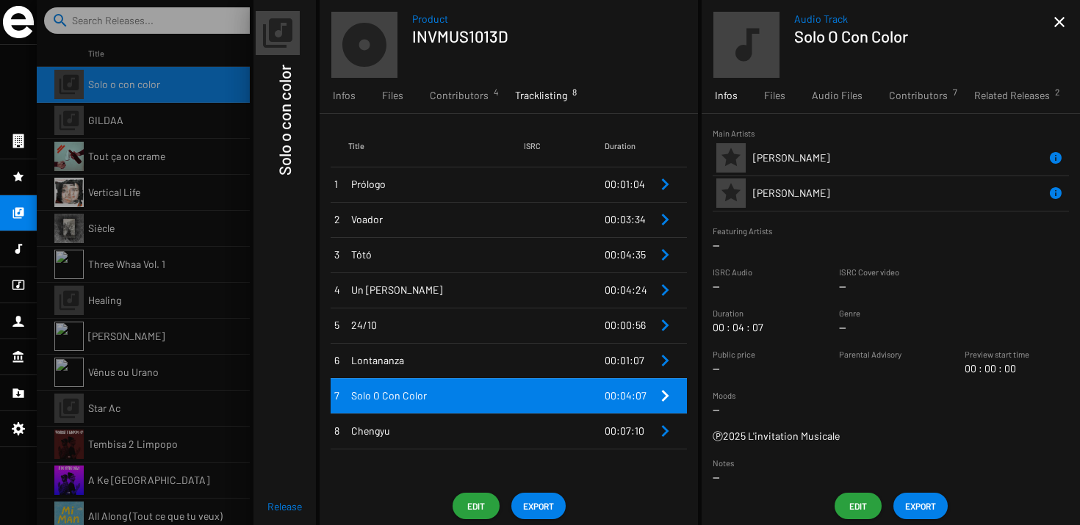
click at [857, 506] on span "Edit" at bounding box center [858, 506] width 24 height 26
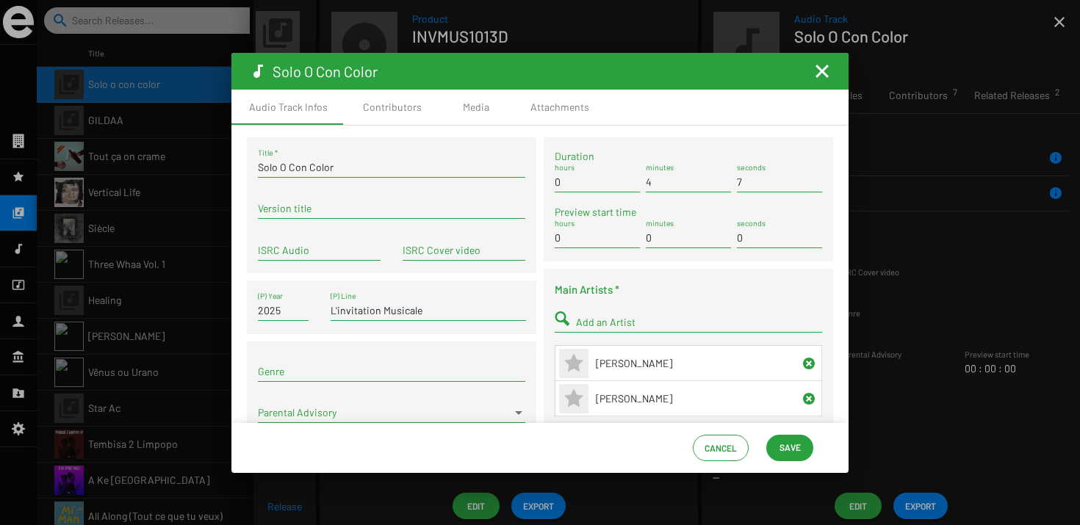
click at [292, 241] on div "ISRC Audio" at bounding box center [319, 246] width 123 height 29
paste input "FR-9W1-25-42900"
click at [314, 260] on div "FR-9W1-25-42900 ISRC Audio" at bounding box center [319, 246] width 123 height 29
click at [314, 255] on input "FR-9W1-25-42900" at bounding box center [319, 251] width 123 height 12
type input "FR9W12542900"
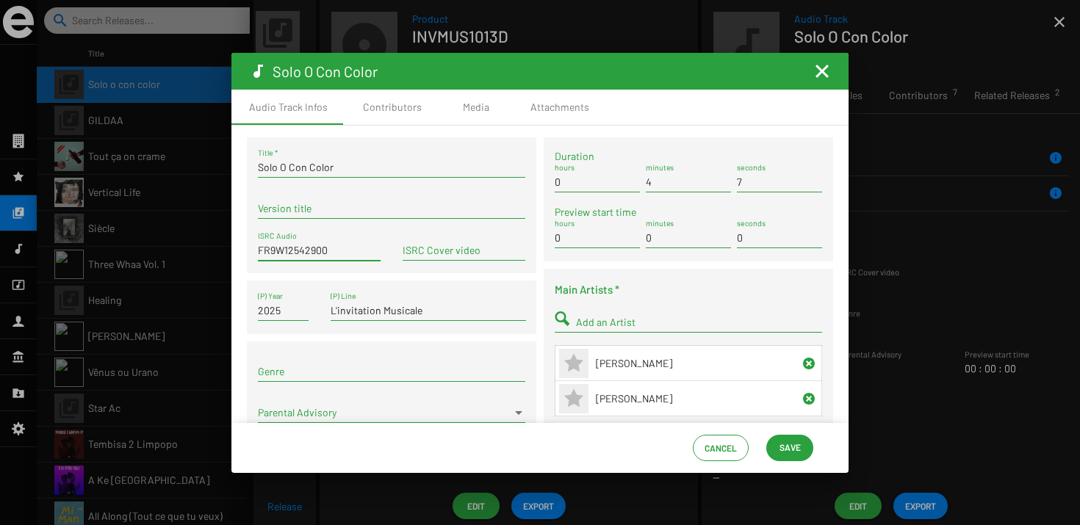
click at [339, 278] on div "Solo O Con Color Title * Version title FR9W12542900 ISRC Audio ISRC Cover video…" at bounding box center [391, 351] width 297 height 428
click at [775, 420] on app-entity-reference-widget "Main Artists * Add an Artist Name Pedro Barrios Barbara Piperno" at bounding box center [688, 355] width 267 height 148
click at [783, 440] on span "Save" at bounding box center [790, 447] width 21 height 26
click at [810, 434] on div "Cancel Save" at bounding box center [539, 448] width 617 height 50
click at [792, 445] on span "Save" at bounding box center [790, 447] width 21 height 26
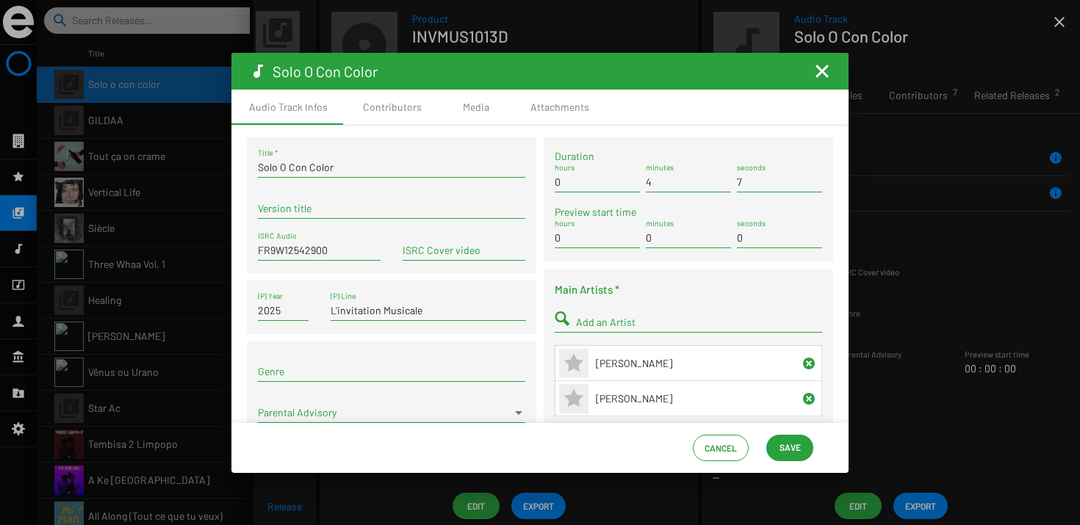
click at [784, 443] on span "Save" at bounding box center [790, 447] width 21 height 26
click at [828, 79] on mat-icon "Fermer la fenêtre" at bounding box center [822, 71] width 18 height 18
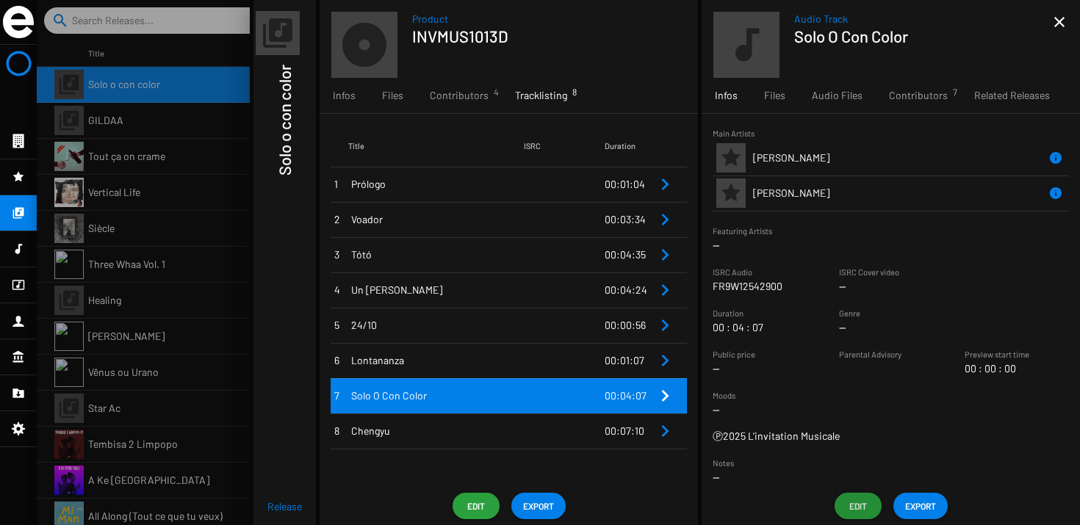
click at [501, 429] on span "Chengyu" at bounding box center [437, 431] width 173 height 15
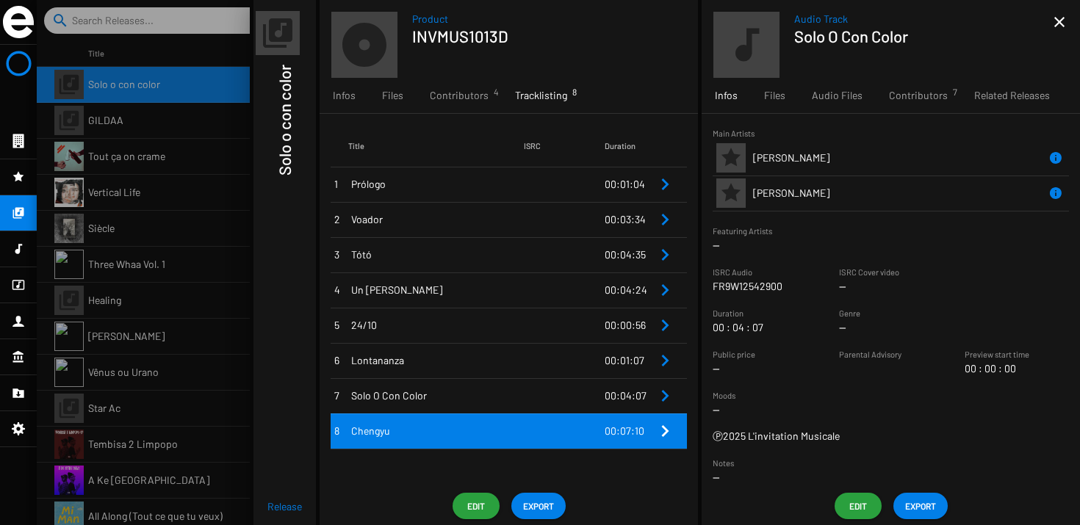
click at [769, 373] on sf-price-widget "Public price --" at bounding box center [765, 361] width 104 height 29
click at [627, 430] on span "00:07:10" at bounding box center [625, 431] width 40 height 12
click at [835, 495] on div "Edit" at bounding box center [858, 506] width 59 height 26
click at [842, 503] on button "Edit" at bounding box center [858, 506] width 47 height 26
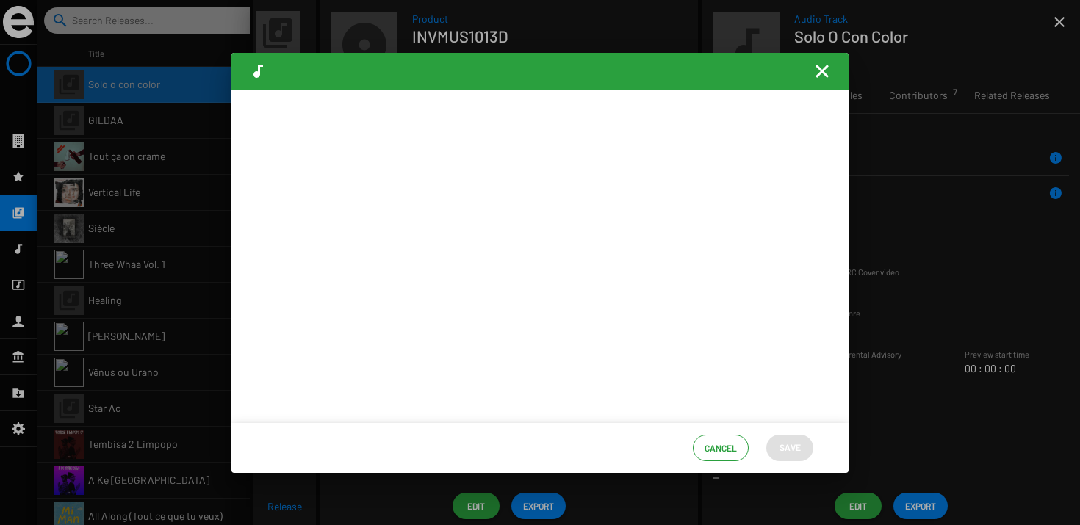
click at [822, 74] on mat-icon "Fermer la fenêtre" at bounding box center [822, 71] width 18 height 18
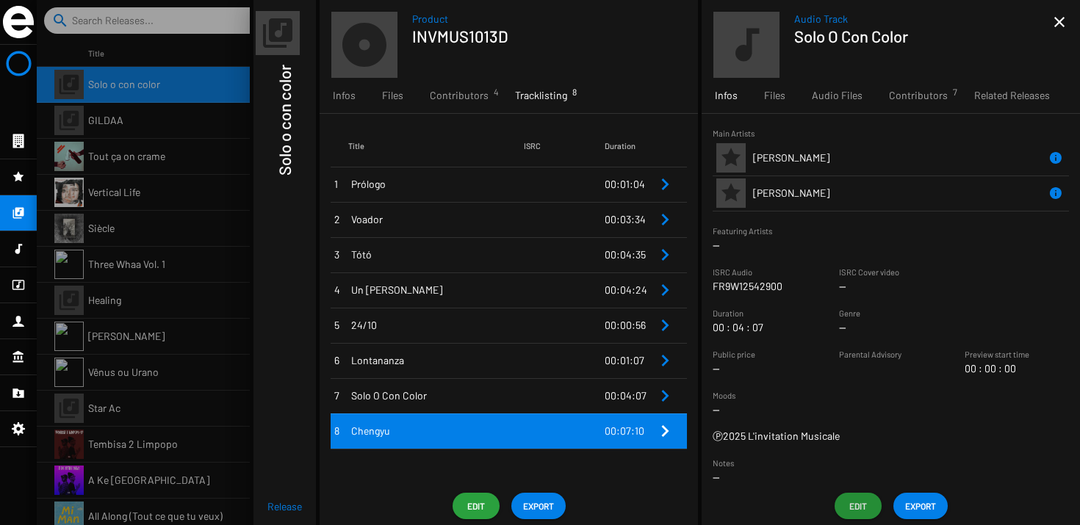
click at [483, 417] on td "Chengyu" at bounding box center [436, 431] width 176 height 35
click at [569, 406] on td at bounding box center [564, 395] width 81 height 35
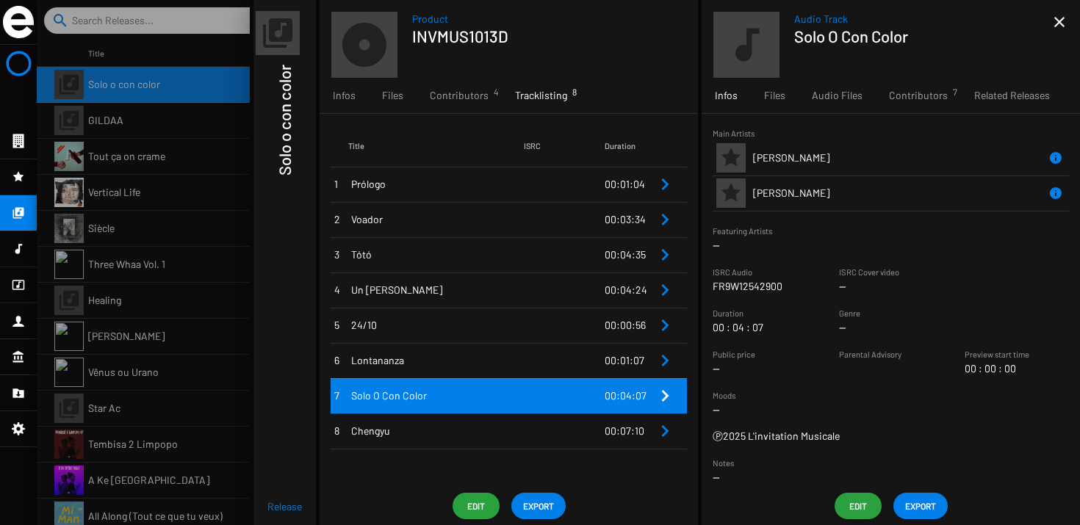
click at [159, 116] on div at bounding box center [558, 262] width 1043 height 525
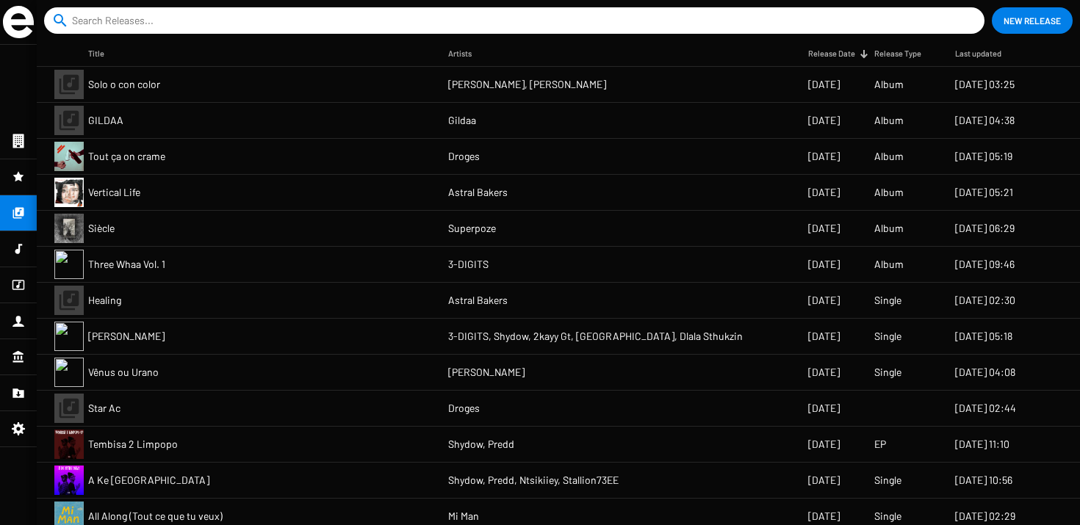
click at [337, 76] on mat-cell "Solo o con color" at bounding box center [268, 84] width 360 height 35
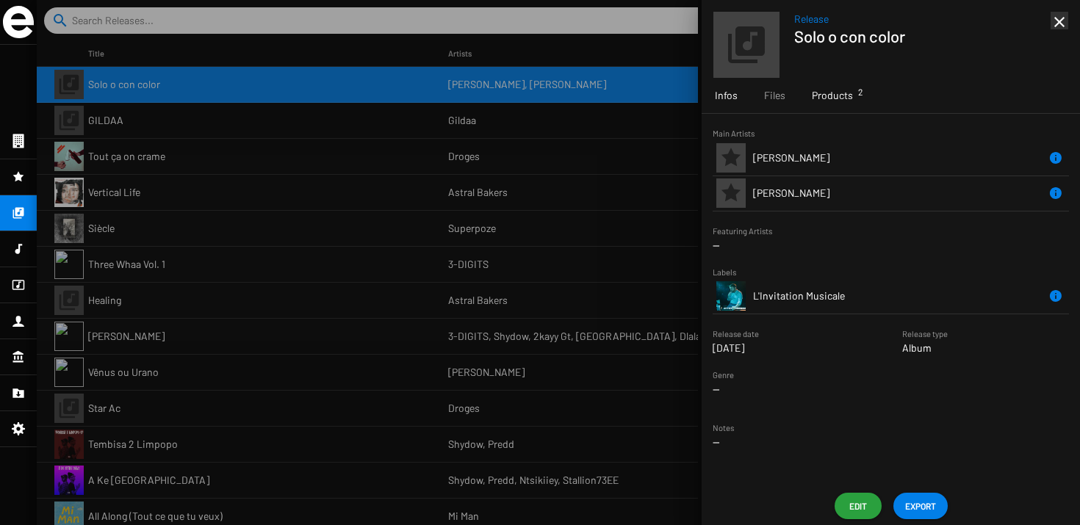
click at [844, 111] on div "Products 2" at bounding box center [833, 95] width 68 height 35
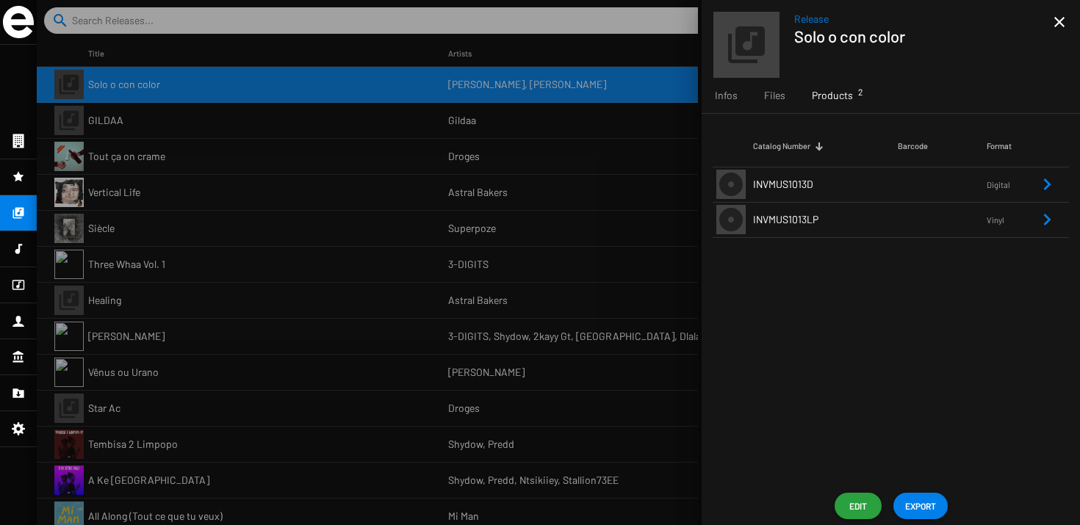
click at [805, 222] on span "INVMUS1013LP" at bounding box center [785, 219] width 65 height 12
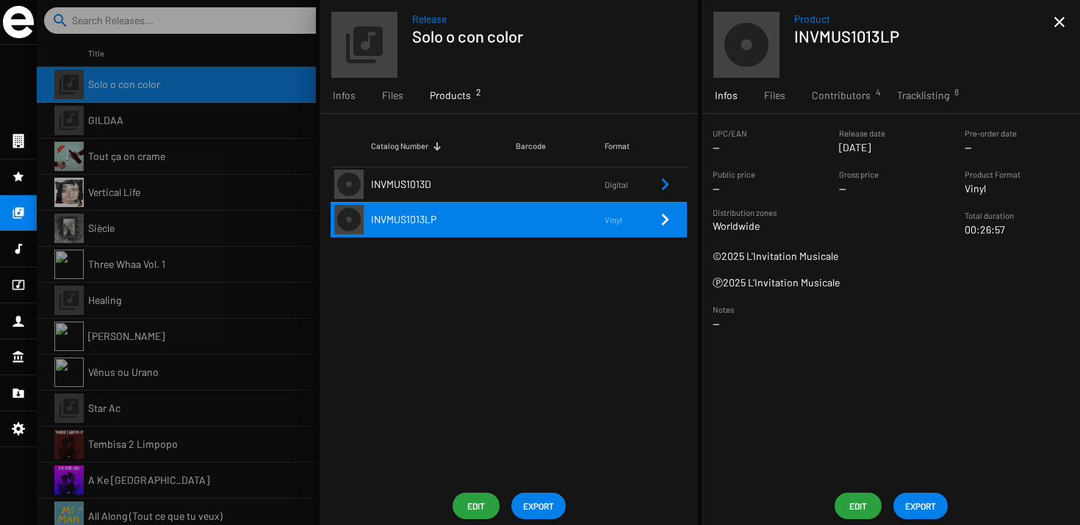
click at [911, 503] on span "EXPORT" at bounding box center [920, 506] width 31 height 26
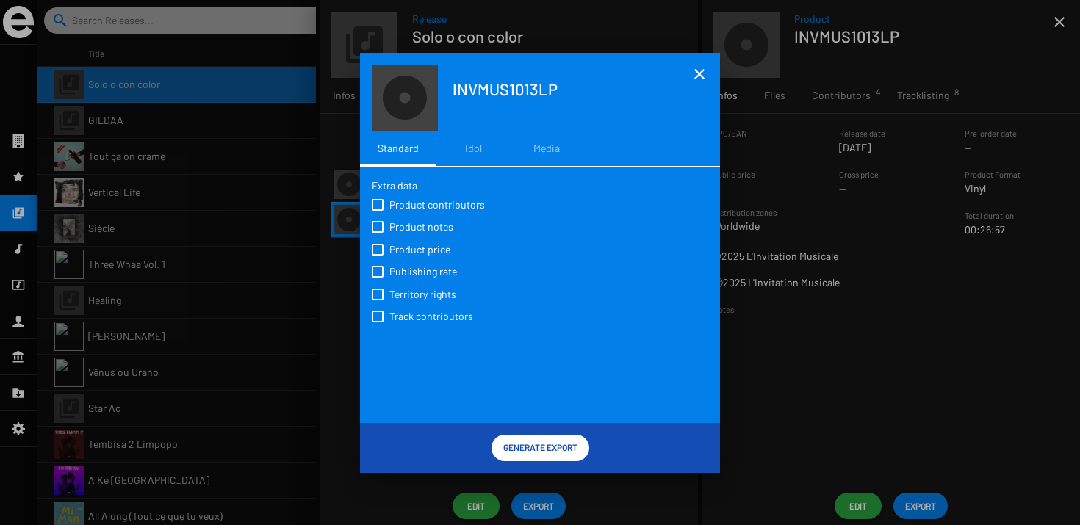
click at [396, 206] on span "Product contributors" at bounding box center [437, 205] width 96 height 15
click at [378, 211] on input "Product contributors" at bounding box center [377, 211] width 1 height 1
checkbox input "true"
click at [396, 217] on div "Product contributors Product notes Product price Publishing rate Territory righ…" at bounding box center [540, 260] width 337 height 134
click at [396, 225] on span "Product notes" at bounding box center [421, 227] width 64 height 15
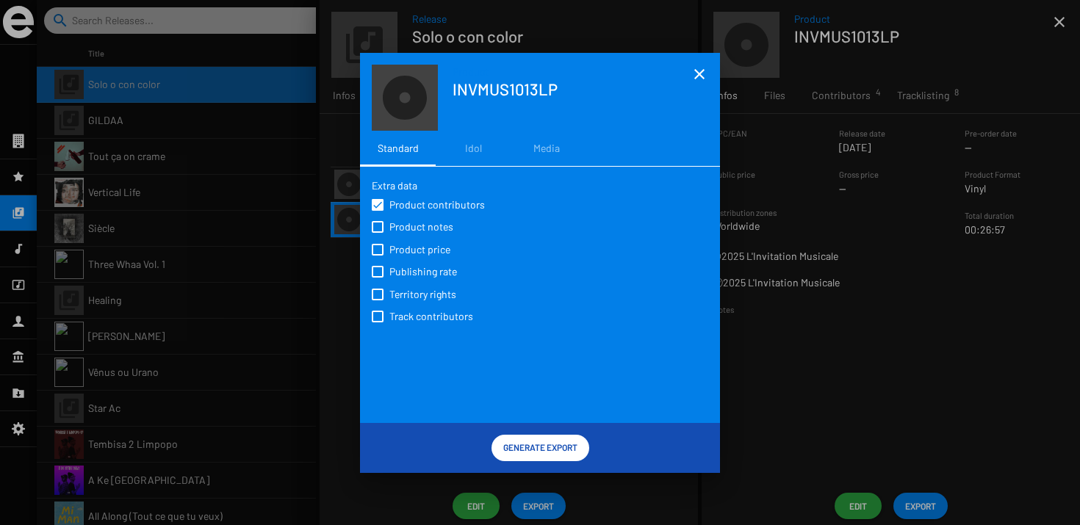
click at [378, 233] on input "Product notes" at bounding box center [377, 233] width 1 height 1
checkbox input "true"
click at [392, 262] on div "Product contributors Product notes Product price Publishing rate Territory righ…" at bounding box center [540, 260] width 337 height 134
click at [392, 258] on div "Product contributors Product notes Product price Publishing rate Territory righ…" at bounding box center [540, 260] width 337 height 134
click at [392, 237] on div "Product contributors Product notes Product price Publishing rate Territory righ…" at bounding box center [540, 260] width 337 height 134
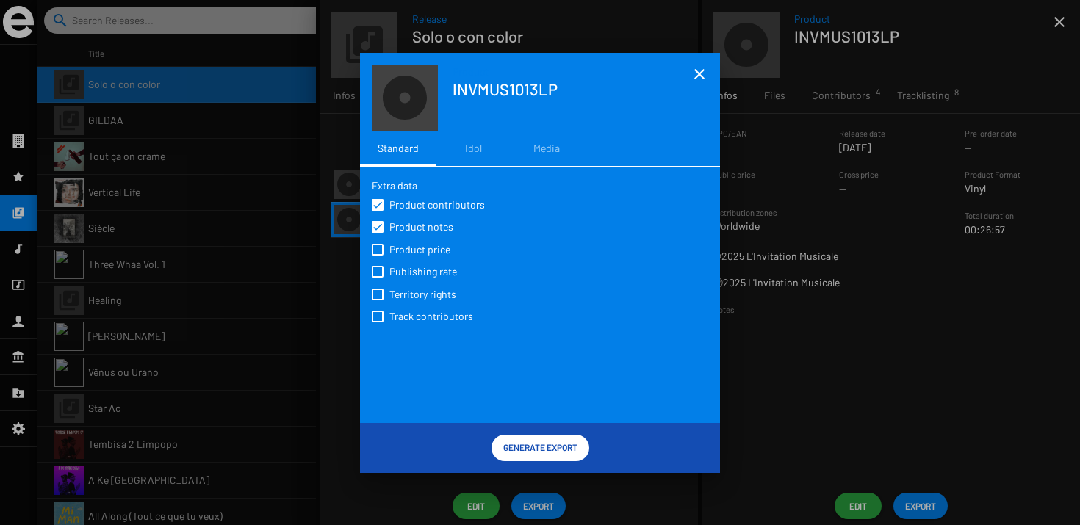
click at [392, 244] on span "Product price" at bounding box center [419, 249] width 61 height 15
click at [378, 256] on input "Product price" at bounding box center [377, 256] width 1 height 1
checkbox input "true"
click at [381, 293] on span at bounding box center [378, 295] width 12 height 12
click at [378, 301] on input "Territory rights" at bounding box center [377, 301] width 1 height 1
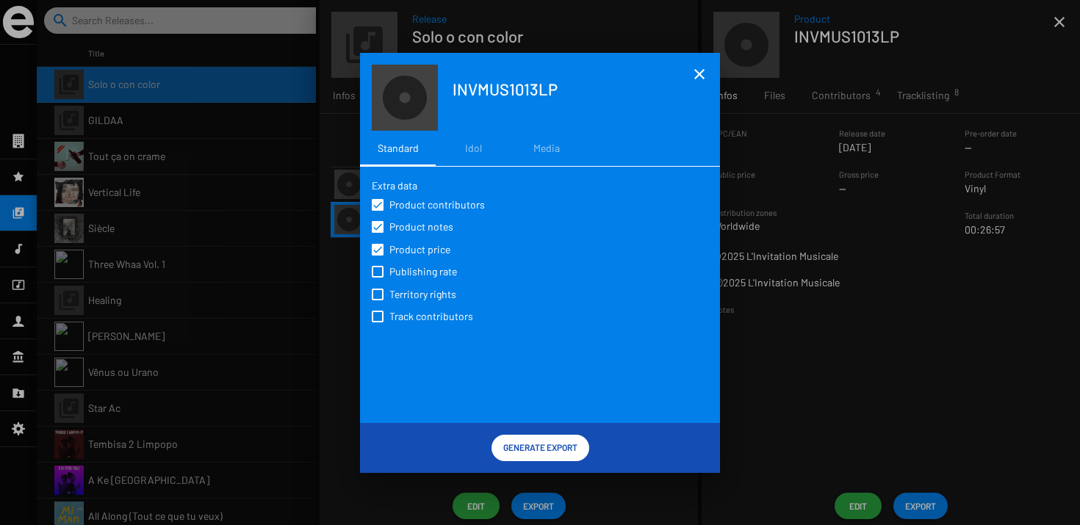
checkbox input "true"
click at [381, 328] on div "Product contributors Product notes Product price Publishing rate Territory righ…" at bounding box center [540, 260] width 337 height 134
click at [383, 320] on span at bounding box center [378, 317] width 12 height 12
click at [378, 323] on input "Track contributors" at bounding box center [377, 323] width 1 height 1
checkbox input "true"
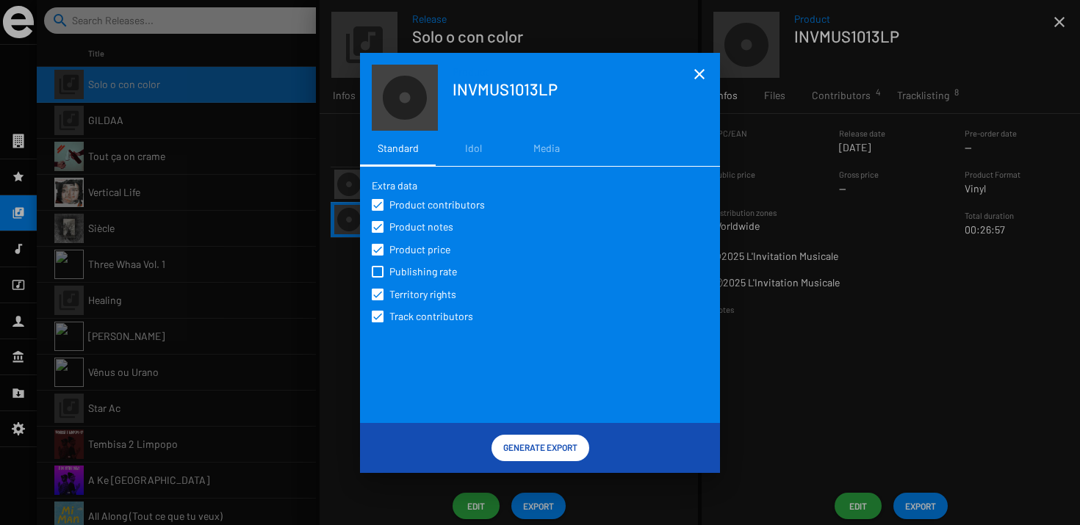
click at [437, 476] on div at bounding box center [540, 262] width 1080 height 525
click at [701, 71] on mat-icon "close" at bounding box center [700, 74] width 18 height 18
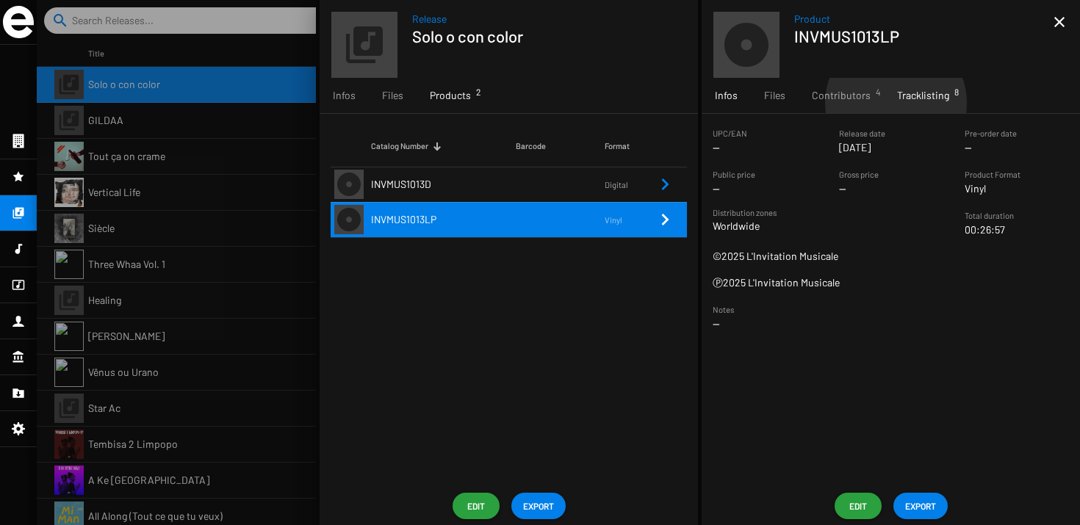
click at [893, 102] on div "Tracklisting 8" at bounding box center [923, 95] width 79 height 35
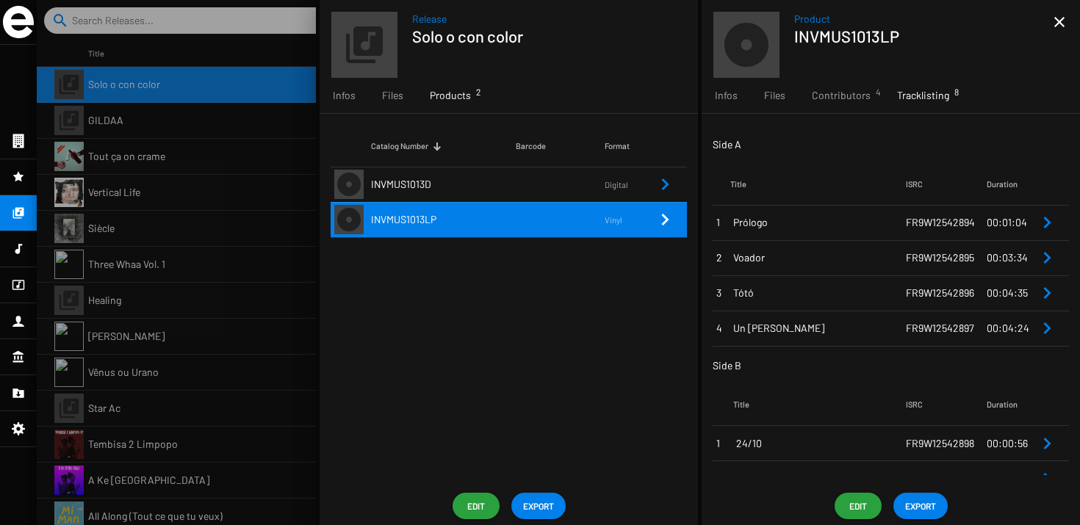
scroll to position [92, 0]
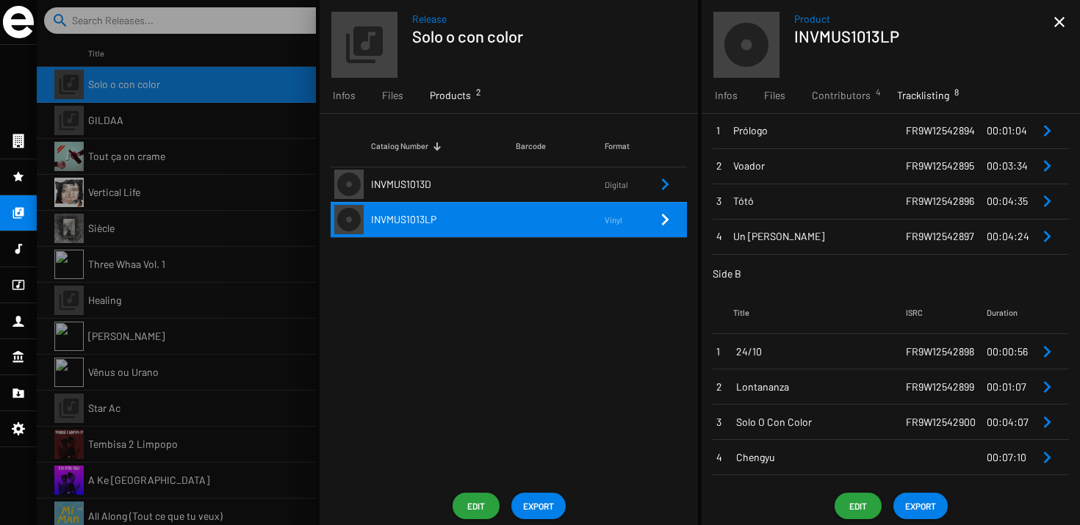
click at [805, 451] on span "Chengyu" at bounding box center [821, 457] width 170 height 15
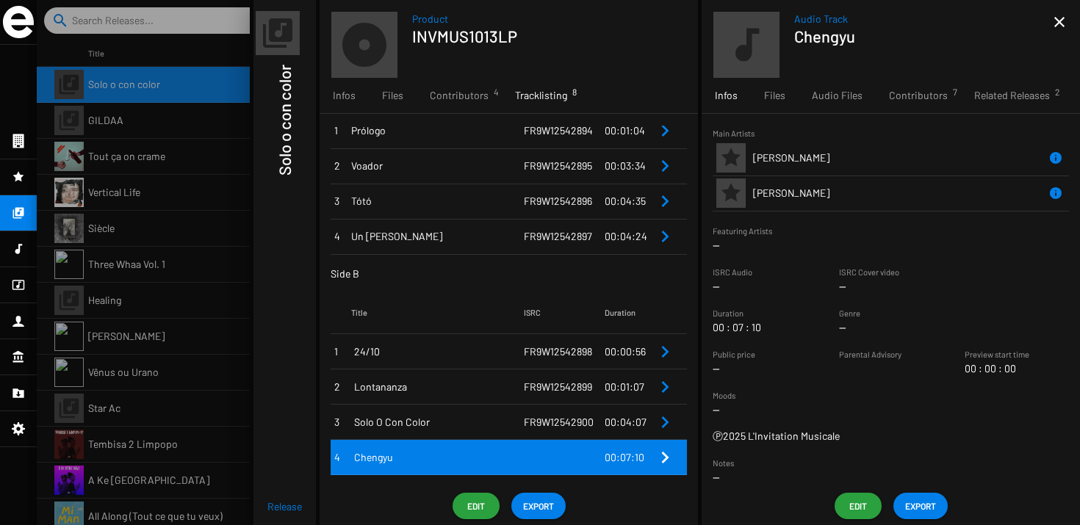
scroll to position [92, 0]
click at [855, 508] on span "Edit" at bounding box center [858, 506] width 24 height 26
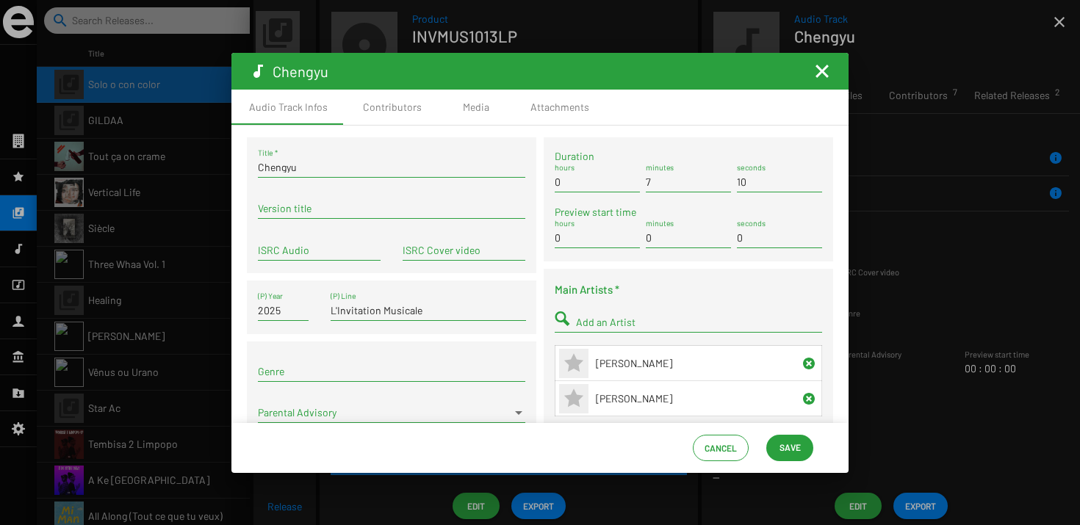
click at [348, 268] on div "ISRC Audio" at bounding box center [319, 253] width 123 height 42
click at [322, 247] on input "ISRC Audio" at bounding box center [319, 251] width 123 height 12
paste input "FR-9W1-25-42900"
click at [314, 252] on input "FR-9W1-25-42901" at bounding box center [319, 251] width 123 height 12
click at [301, 251] on input "FR-9W1-2542901" at bounding box center [319, 251] width 123 height 12
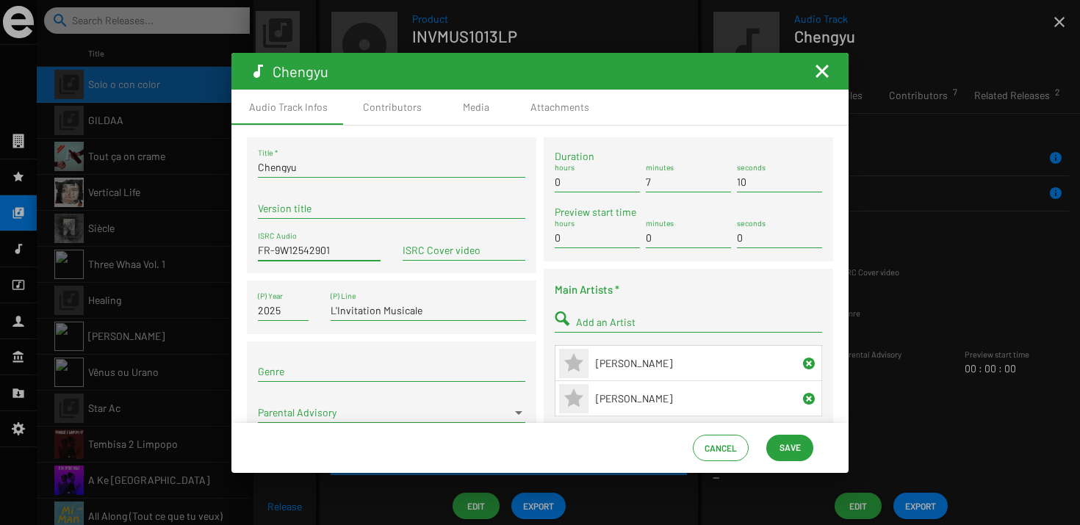
click at [275, 251] on input "FR-9W12542901" at bounding box center [319, 251] width 123 height 12
type input "FR9W12542901"
click at [300, 273] on div "FR9W12542901 ISRC Audio" at bounding box center [319, 253] width 123 height 42
click at [791, 456] on span "Save" at bounding box center [790, 447] width 21 height 26
click at [772, 432] on div "Cancel Save" at bounding box center [539, 448] width 617 height 50
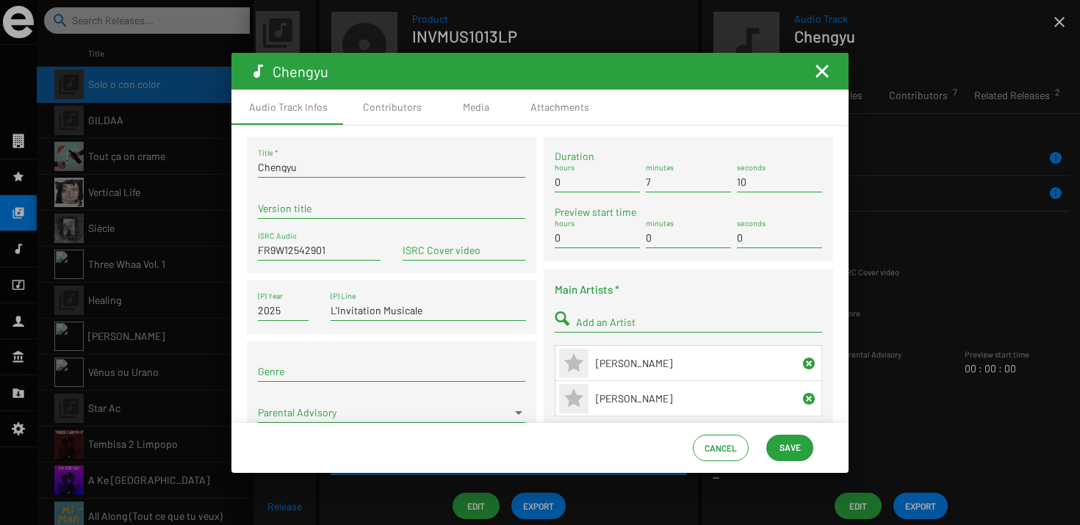
click at [778, 442] on span "Save" at bounding box center [790, 447] width 24 height 26
click at [824, 437] on div "Cancel Save" at bounding box center [539, 448] width 617 height 50
click at [788, 445] on span "Save" at bounding box center [790, 447] width 21 height 26
click at [786, 448] on span "Save" at bounding box center [790, 447] width 21 height 26
click at [815, 68] on mat-icon "Fermer la fenêtre" at bounding box center [822, 71] width 18 height 18
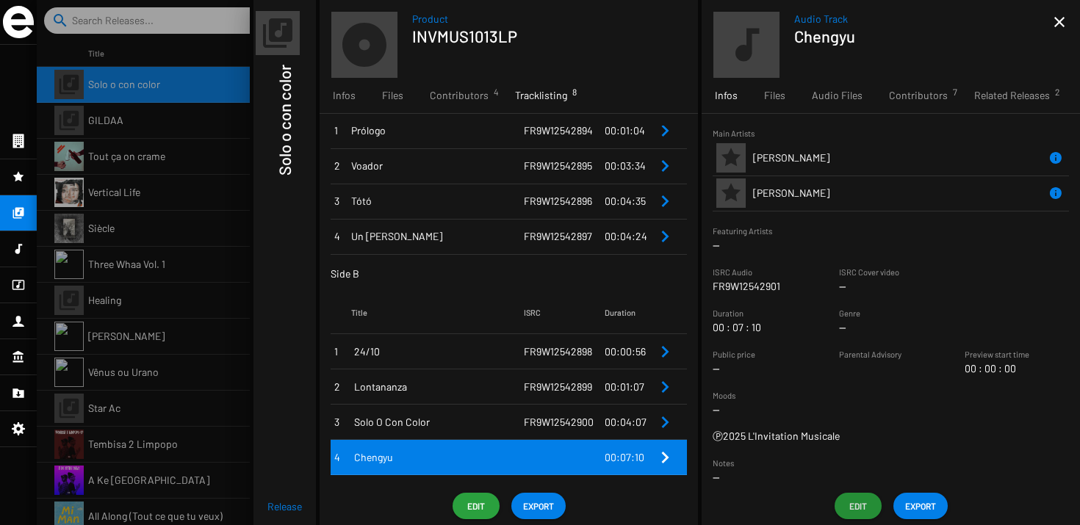
click at [550, 431] on td "FR9W12542900" at bounding box center [564, 422] width 81 height 35
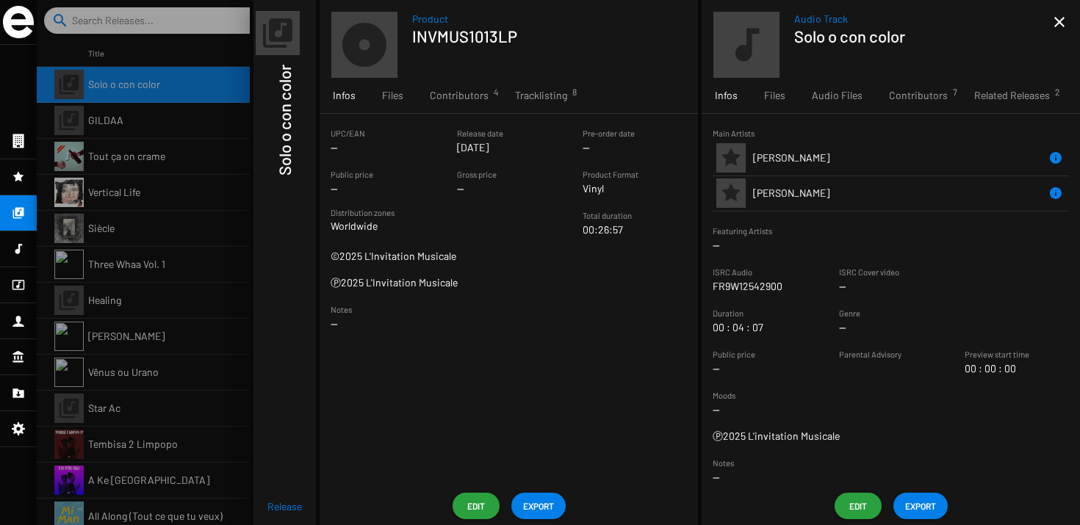
click at [530, 508] on span "EXPORT" at bounding box center [538, 506] width 31 height 26
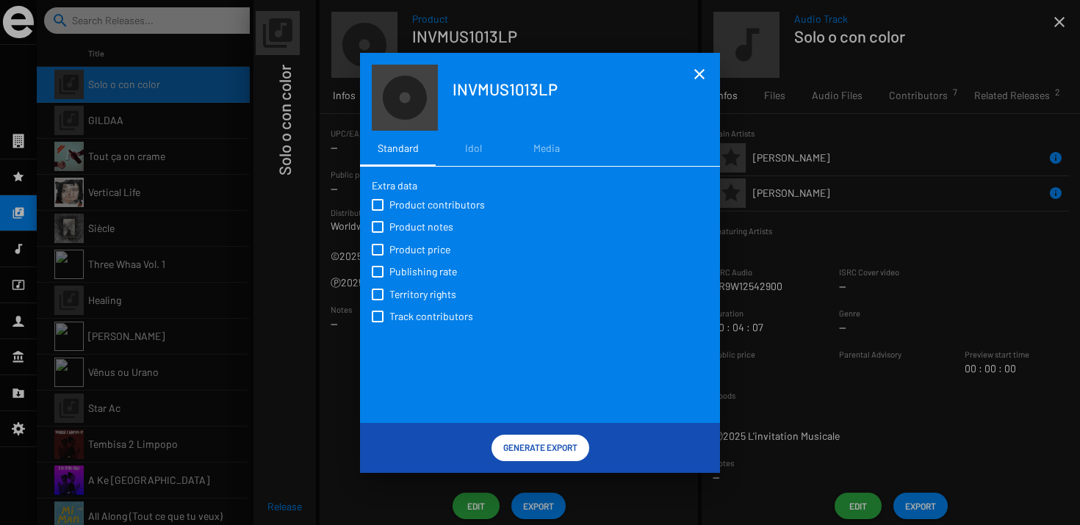
click at [436, 189] on div "Extra data Product contributors Product notes Product price Publishing rate Ter…" at bounding box center [540, 253] width 337 height 149
click at [436, 200] on span "Product contributors" at bounding box center [437, 205] width 96 height 15
click at [378, 211] on input "Product contributors" at bounding box center [377, 211] width 1 height 1
checkbox input "true"
click at [429, 214] on div "Product contributors Product notes Product price Publishing rate Territory righ…" at bounding box center [540, 260] width 337 height 134
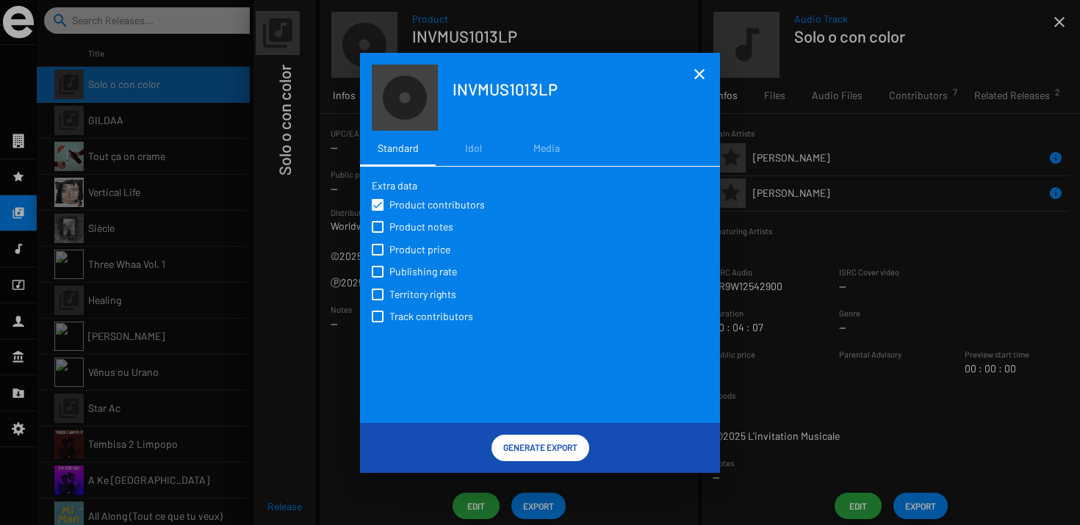
click at [429, 221] on span "Product notes" at bounding box center [421, 227] width 64 height 15
click at [378, 233] on input "Product notes" at bounding box center [377, 233] width 1 height 1
checkbox input "true"
click at [429, 252] on span "Product price" at bounding box center [419, 249] width 61 height 15
click at [378, 256] on input "Product price" at bounding box center [377, 256] width 1 height 1
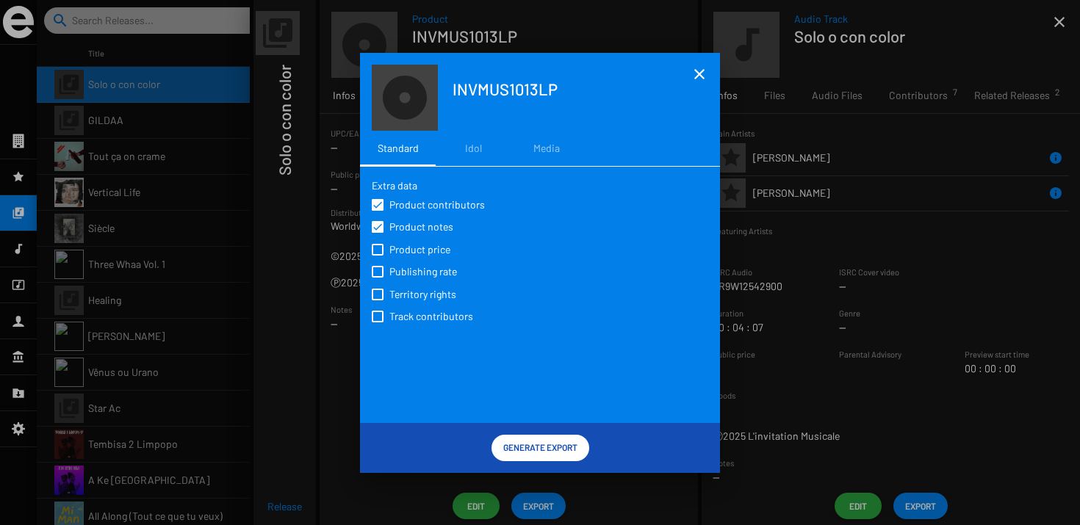
checkbox input "true"
click at [426, 297] on span "Territory rights" at bounding box center [422, 294] width 67 height 15
click at [378, 301] on input "Territory rights" at bounding box center [377, 301] width 1 height 1
checkbox input "true"
click at [426, 315] on span "Track contributors" at bounding box center [431, 316] width 84 height 15
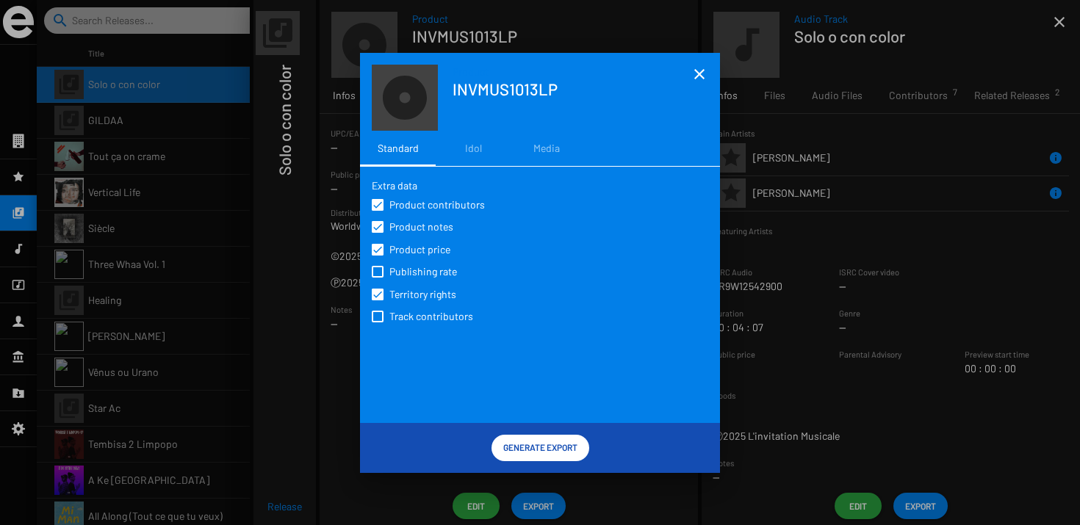
click at [378, 323] on input "Track contributors" at bounding box center [377, 323] width 1 height 1
checkbox input "true"
click at [554, 442] on span "Generate Export" at bounding box center [540, 447] width 74 height 26
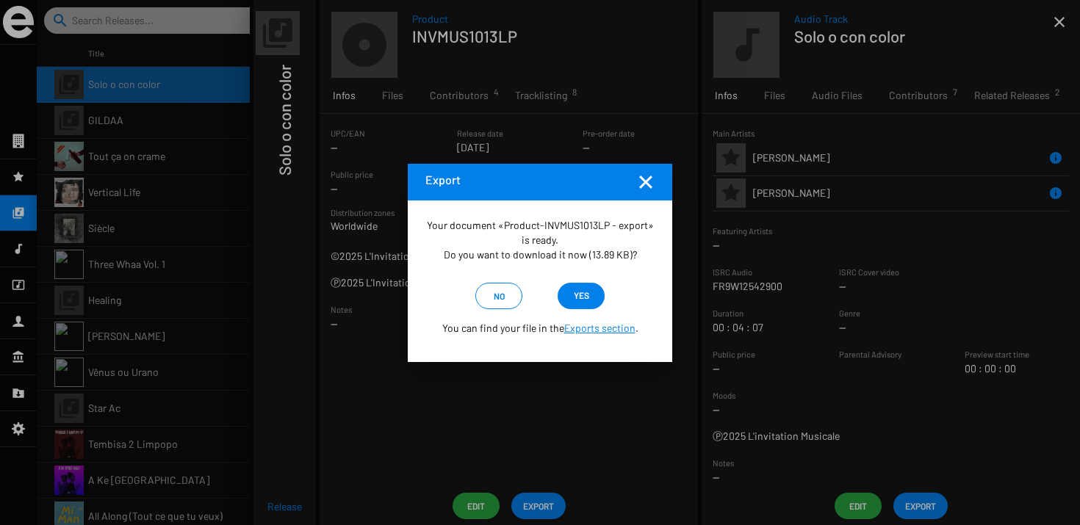
click at [574, 314] on div "Your document «Product-INVMUS1013LP - export» is ready. Do you want to download…" at bounding box center [540, 282] width 265 height 162
click at [578, 284] on span "yes" at bounding box center [581, 295] width 15 height 26
